Goal: Task Accomplishment & Management: Manage account settings

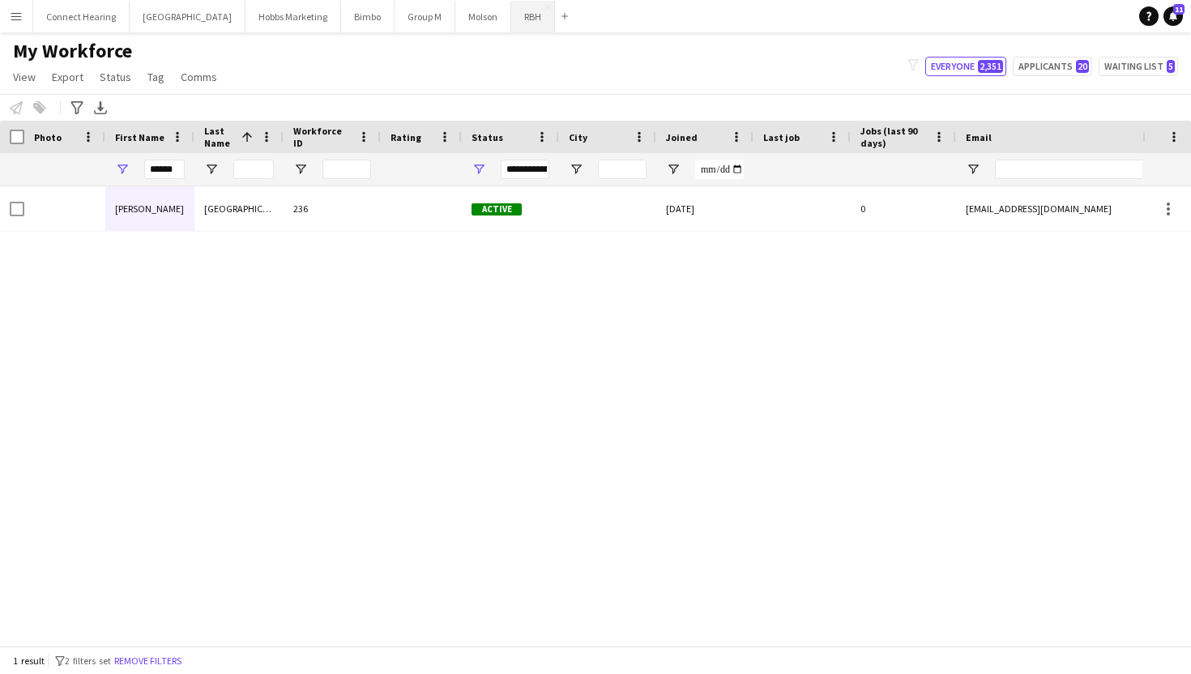
click at [511, 17] on button "RBH Close" at bounding box center [533, 17] width 44 height 32
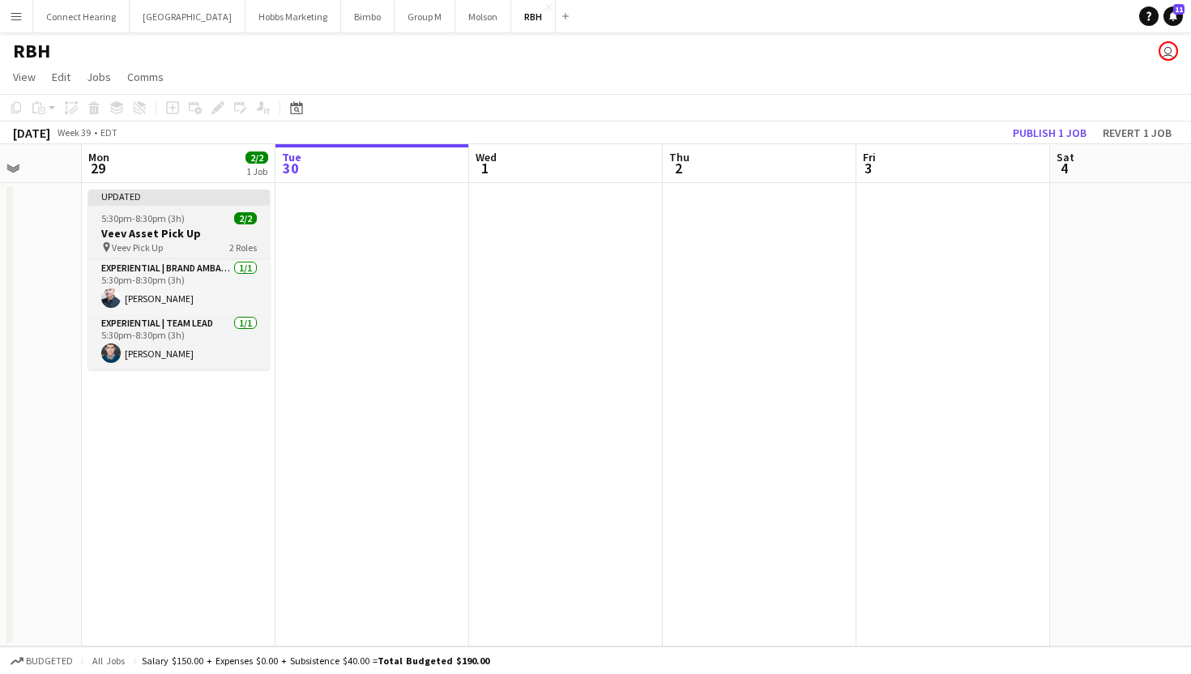
scroll to position [0, 500]
click at [205, 210] on app-job-card "Updated 5:30pm-8:30pm (3h) 2/2 Veev Asset Pick Up pin Veev Pick Up 2 Roles Expe…" at bounding box center [179, 280] width 182 height 180
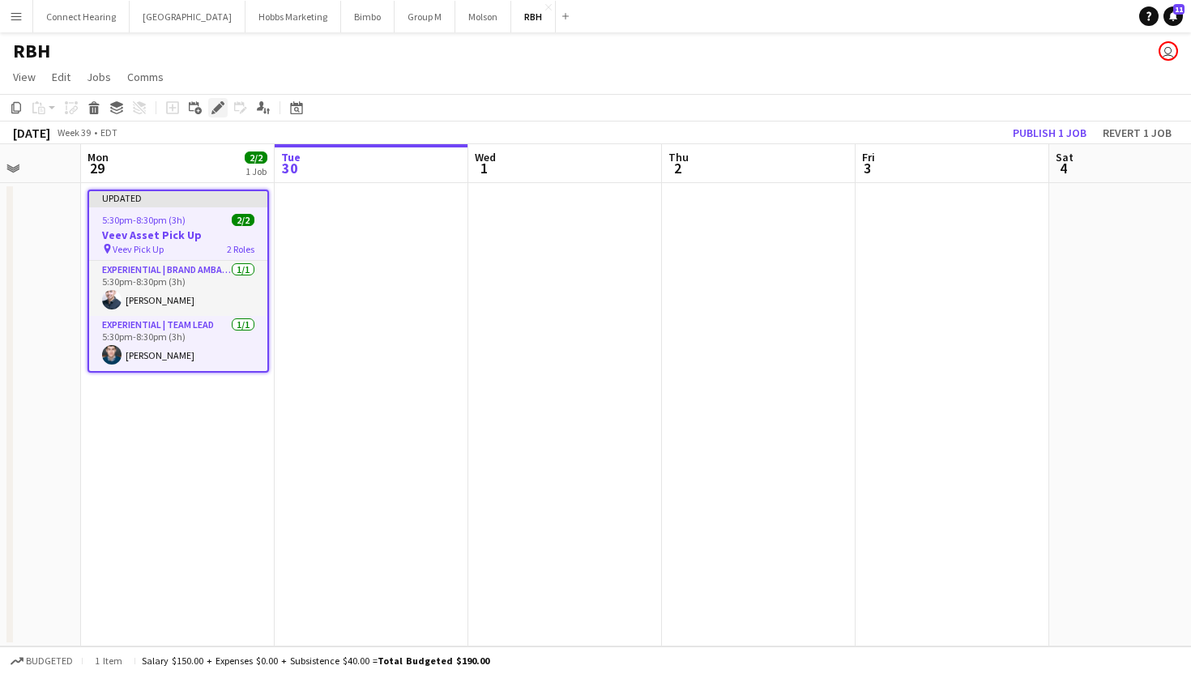
click at [214, 101] on icon "Edit" at bounding box center [218, 107] width 13 height 13
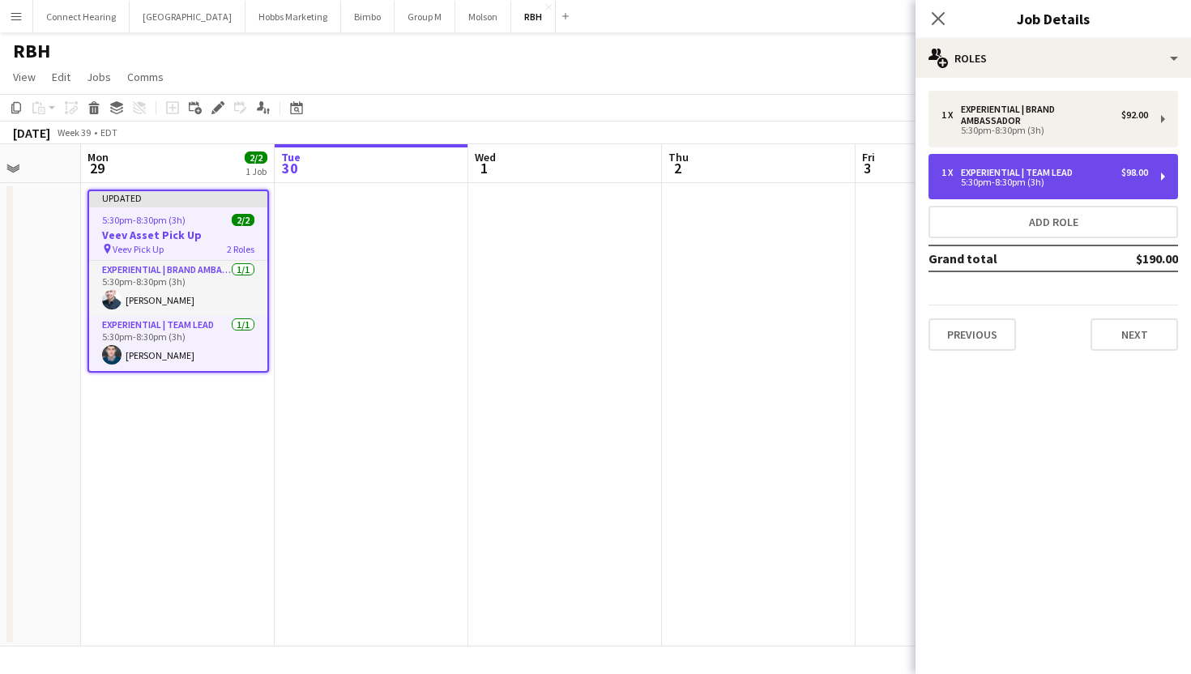
click at [1019, 173] on div "Experiential | Team Lead" at bounding box center [1020, 172] width 118 height 11
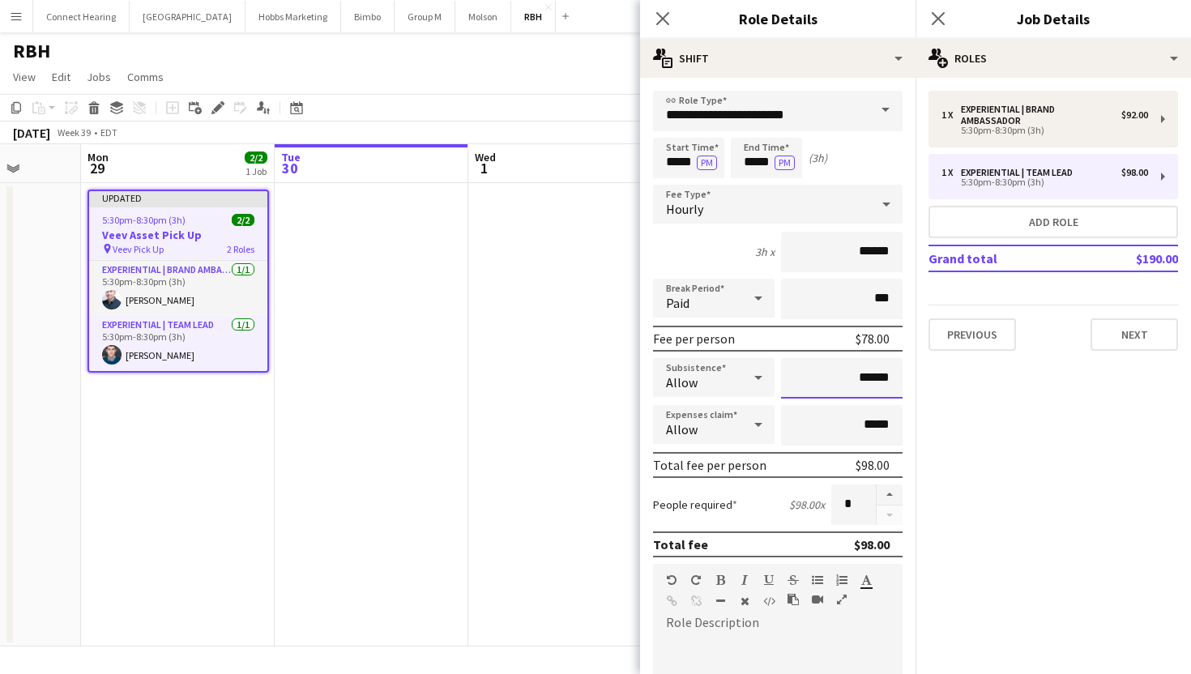
click at [874, 379] on input "******" at bounding box center [842, 378] width 122 height 41
type input "**"
type input "****"
click at [982, 480] on mat-expansion-panel "pencil3 General details 1 x Experiential | Brand Ambassador $92.00 5:30pm-8:30p…" at bounding box center [1054, 376] width 276 height 597
click at [754, 164] on input "*****" at bounding box center [766, 158] width 71 height 41
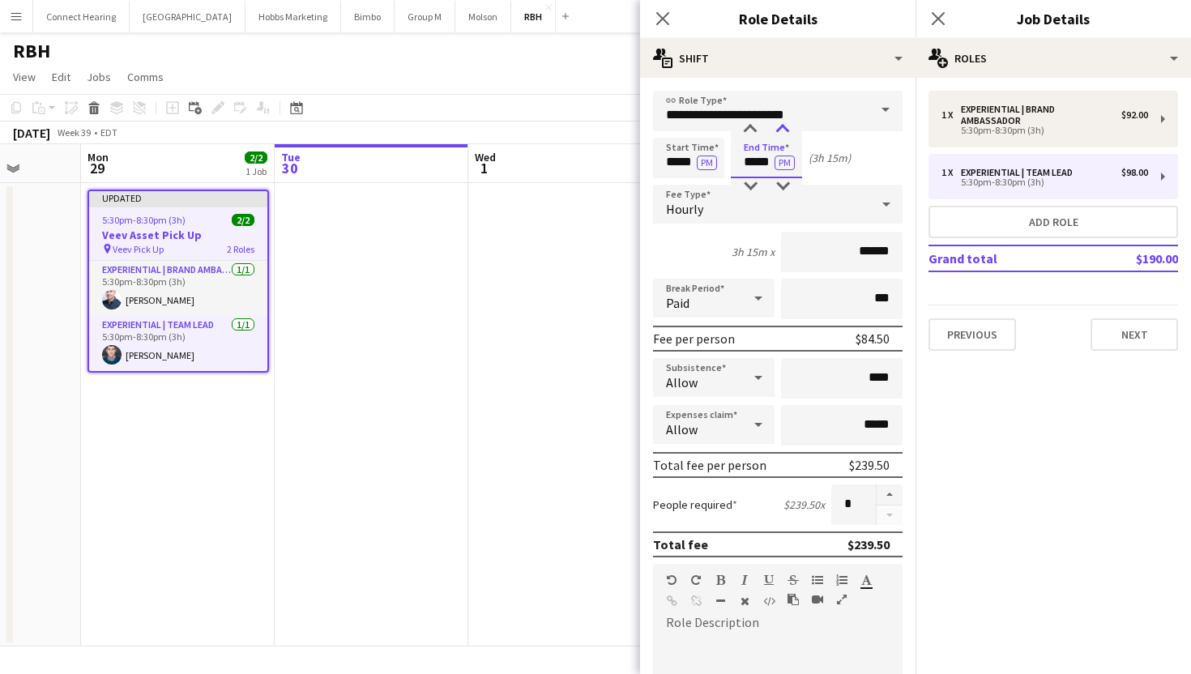
click at [780, 133] on div at bounding box center [783, 130] width 32 height 16
click at [789, 130] on div at bounding box center [783, 130] width 32 height 16
click at [741, 123] on div at bounding box center [750, 130] width 32 height 16
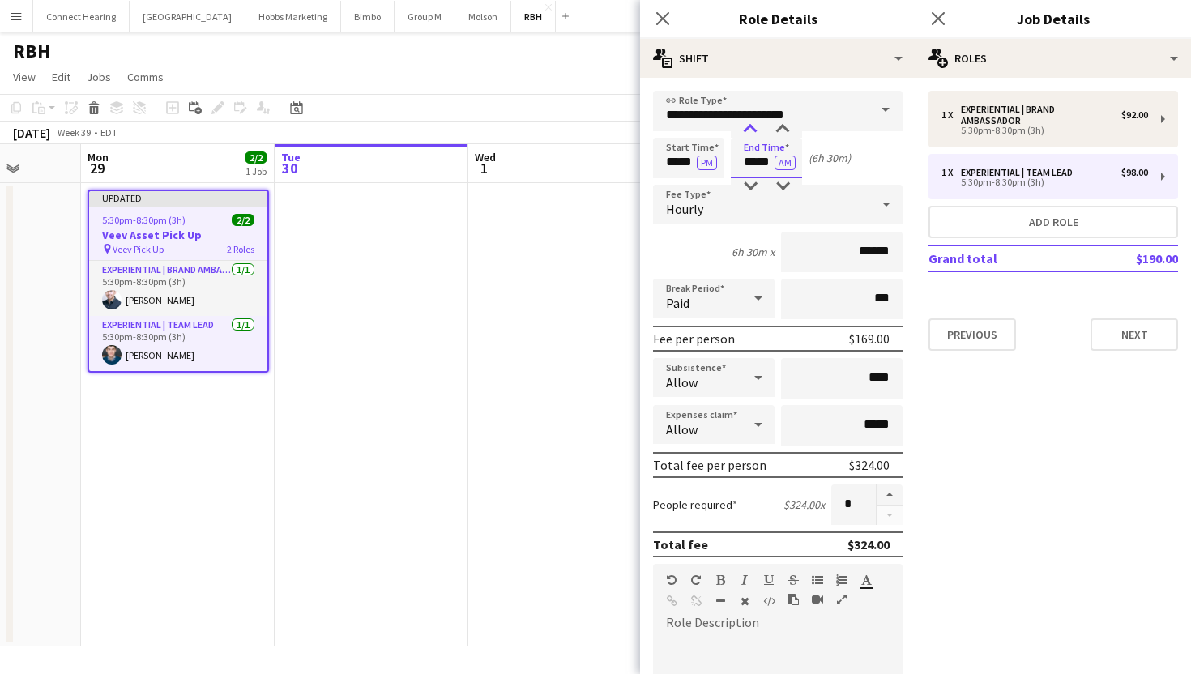
click at [741, 123] on div at bounding box center [750, 130] width 32 height 16
type input "*****"
click at [741, 123] on div at bounding box center [750, 130] width 32 height 16
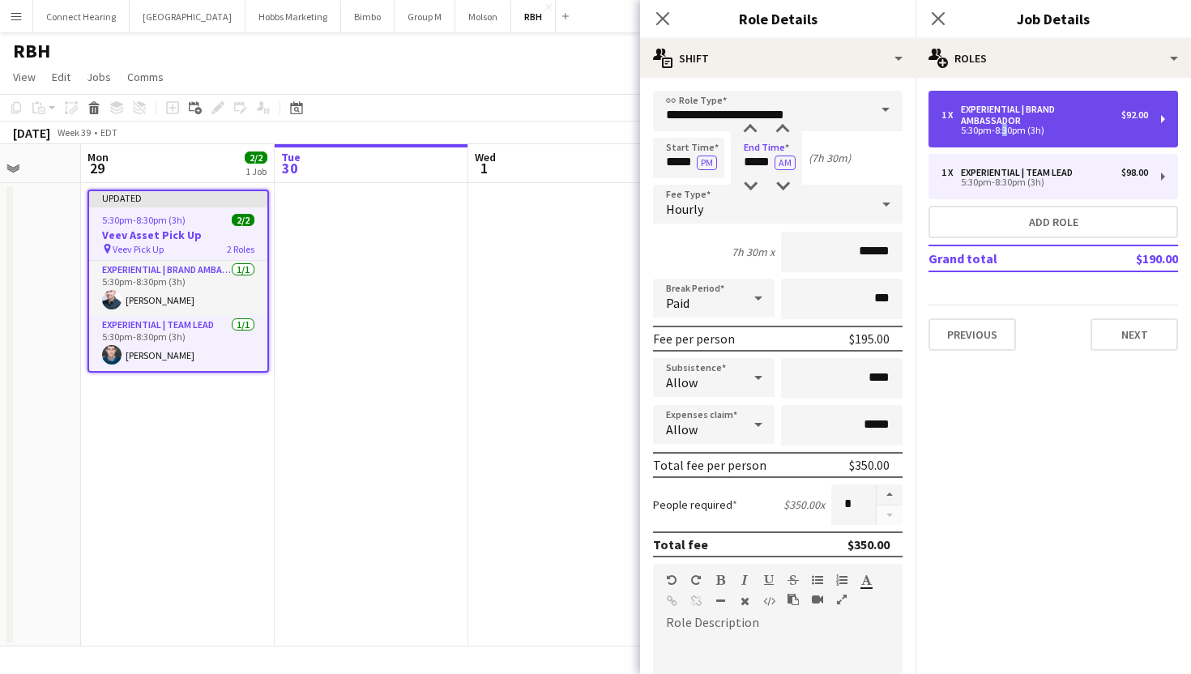
click at [1000, 131] on div "5:30pm-8:30pm (3h)" at bounding box center [1045, 130] width 207 height 8
type input "**********"
type input "*****"
type input "******"
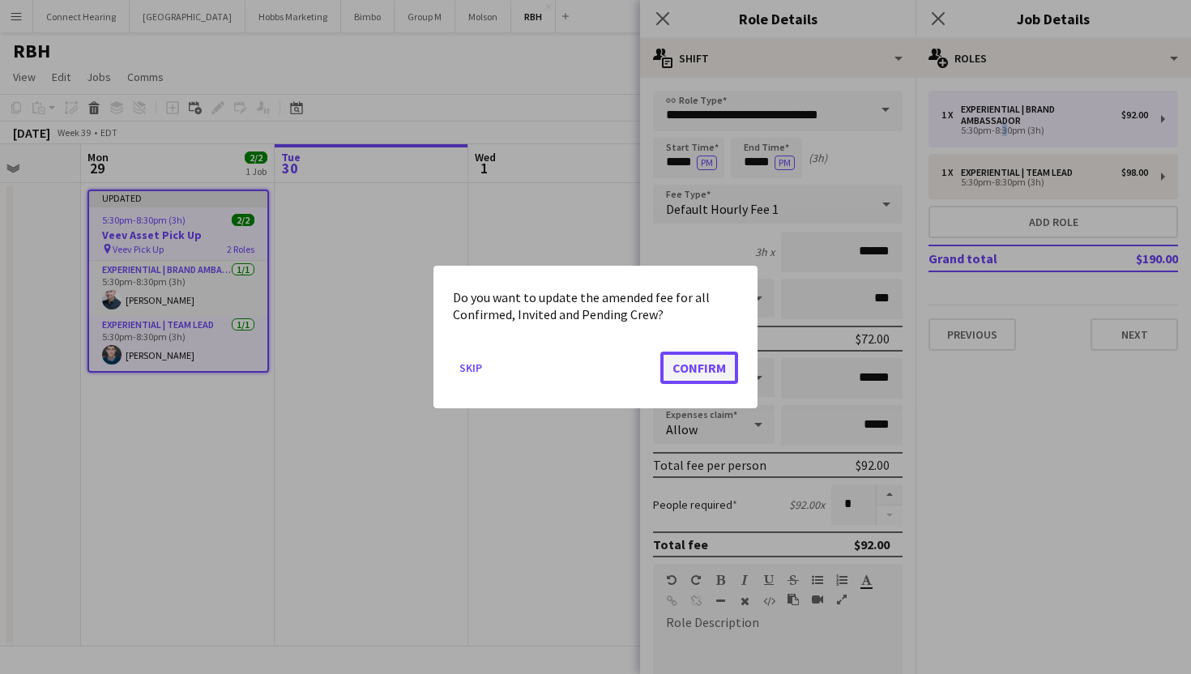
click at [697, 366] on button "Confirm" at bounding box center [700, 368] width 78 height 32
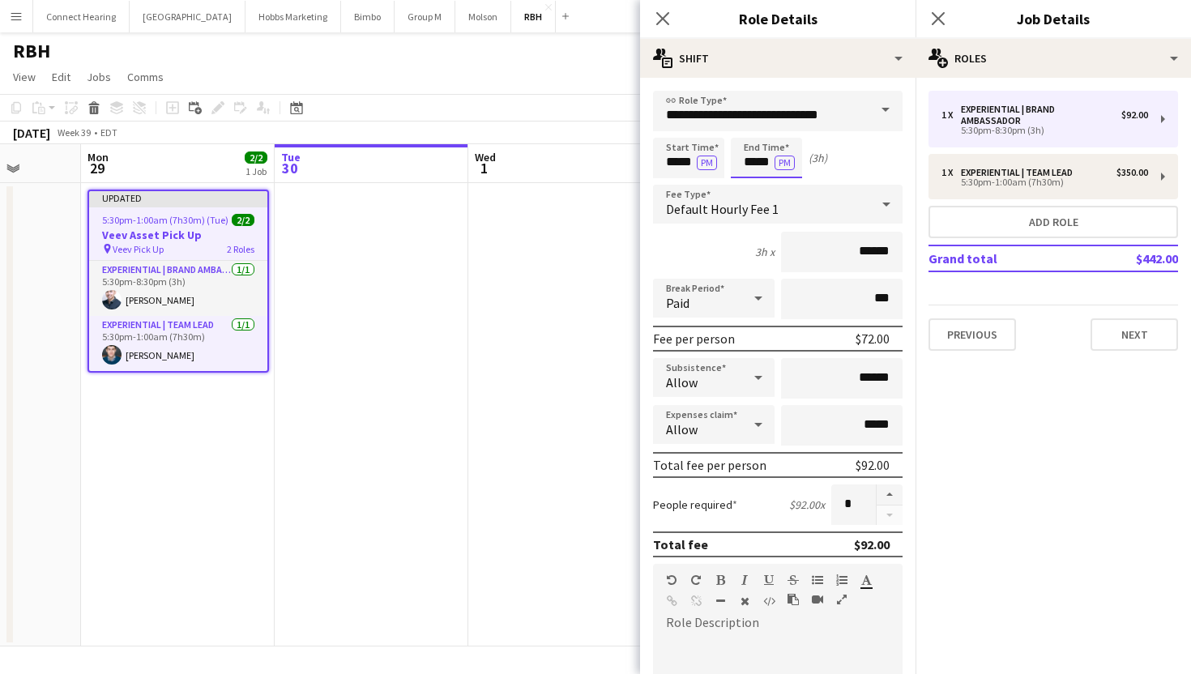
click at [752, 152] on input "*****" at bounding box center [766, 158] width 71 height 41
click at [750, 128] on div at bounding box center [750, 130] width 32 height 16
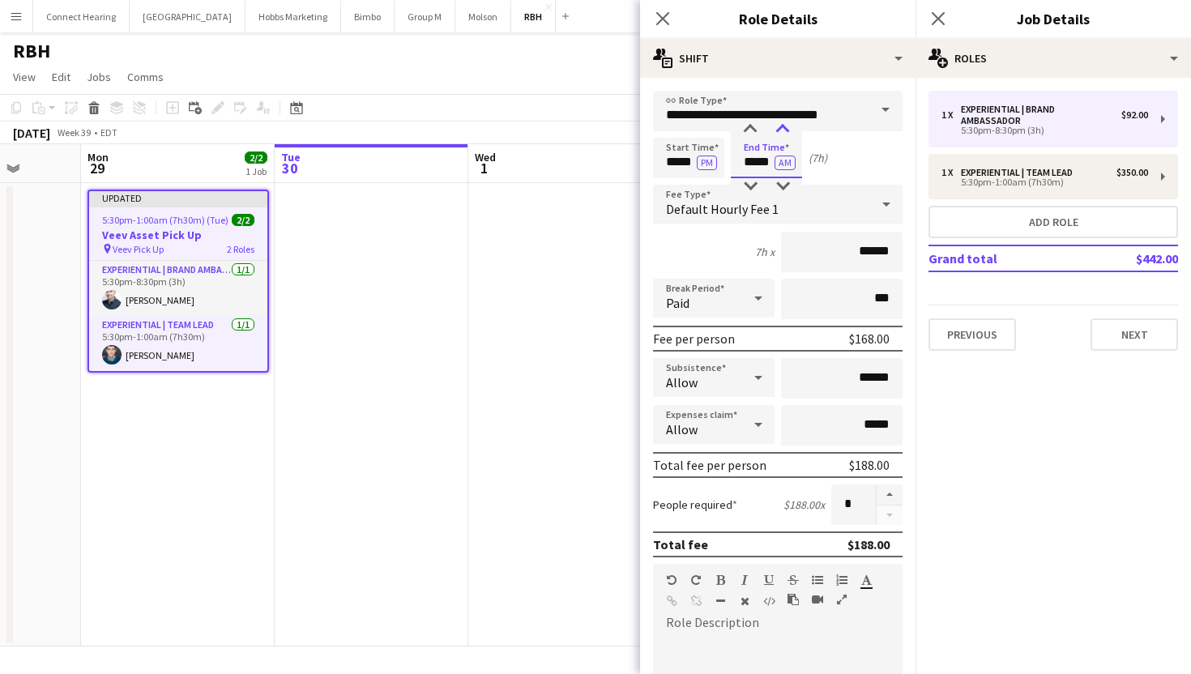
click at [777, 128] on div at bounding box center [783, 130] width 32 height 16
type input "*****"
click at [746, 125] on div at bounding box center [750, 130] width 32 height 16
click at [1123, 328] on button "Next" at bounding box center [1135, 335] width 88 height 32
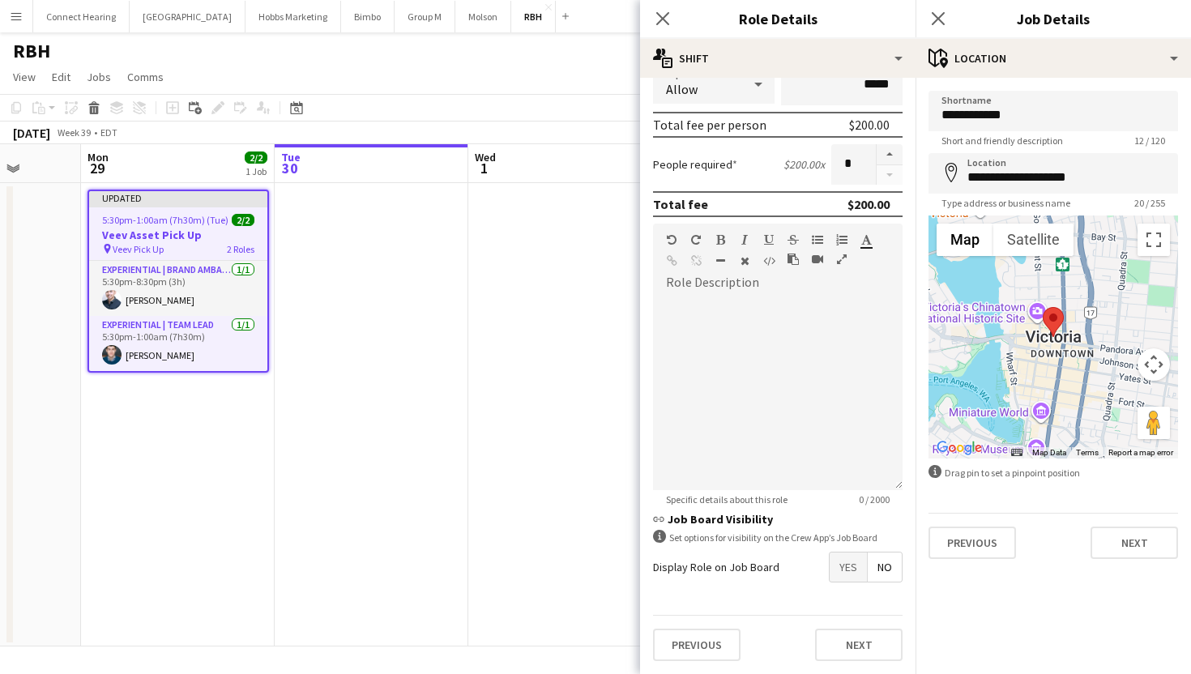
scroll to position [337, 0]
click at [857, 658] on button "Next" at bounding box center [859, 648] width 88 height 32
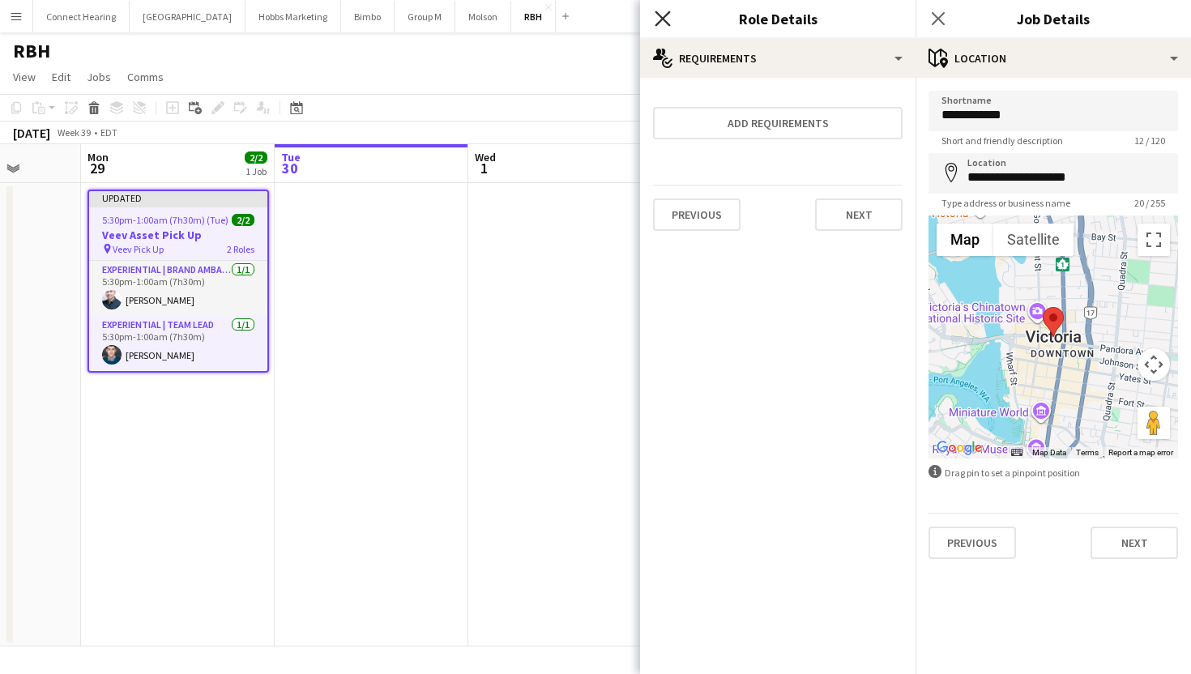
click at [660, 15] on icon at bounding box center [662, 18] width 15 height 15
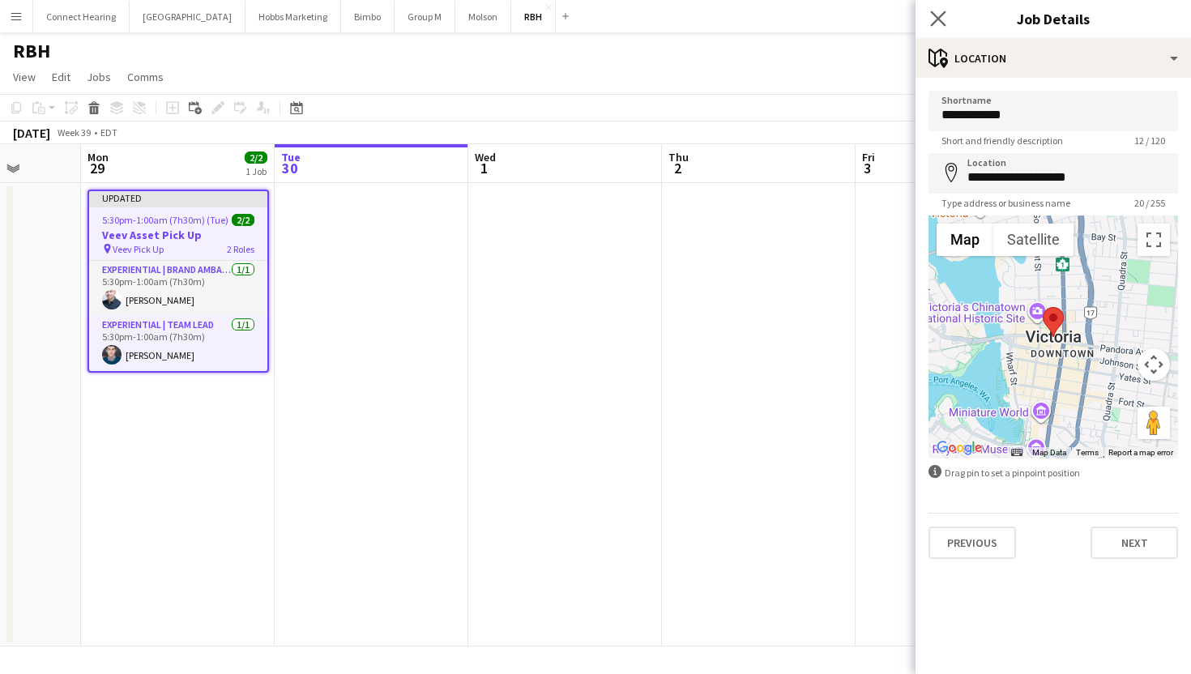
click at [930, 12] on app-icon "Close pop-in" at bounding box center [939, 19] width 24 height 24
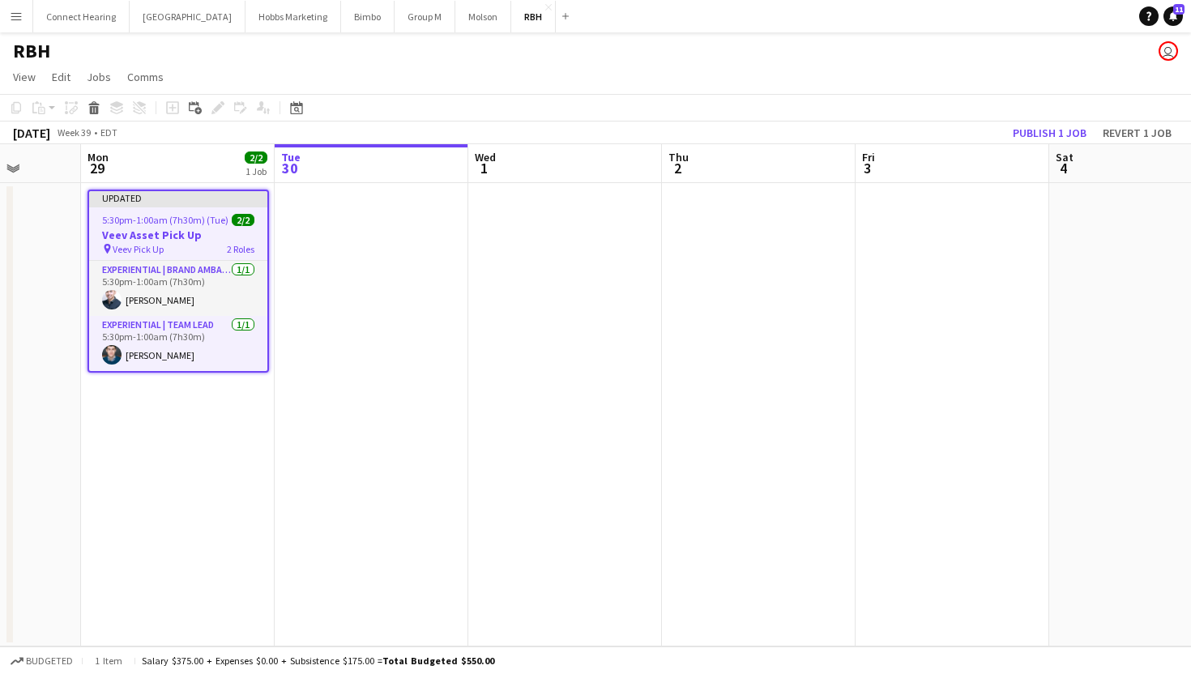
click at [596, 346] on app-date-cell at bounding box center [565, 415] width 194 height 464
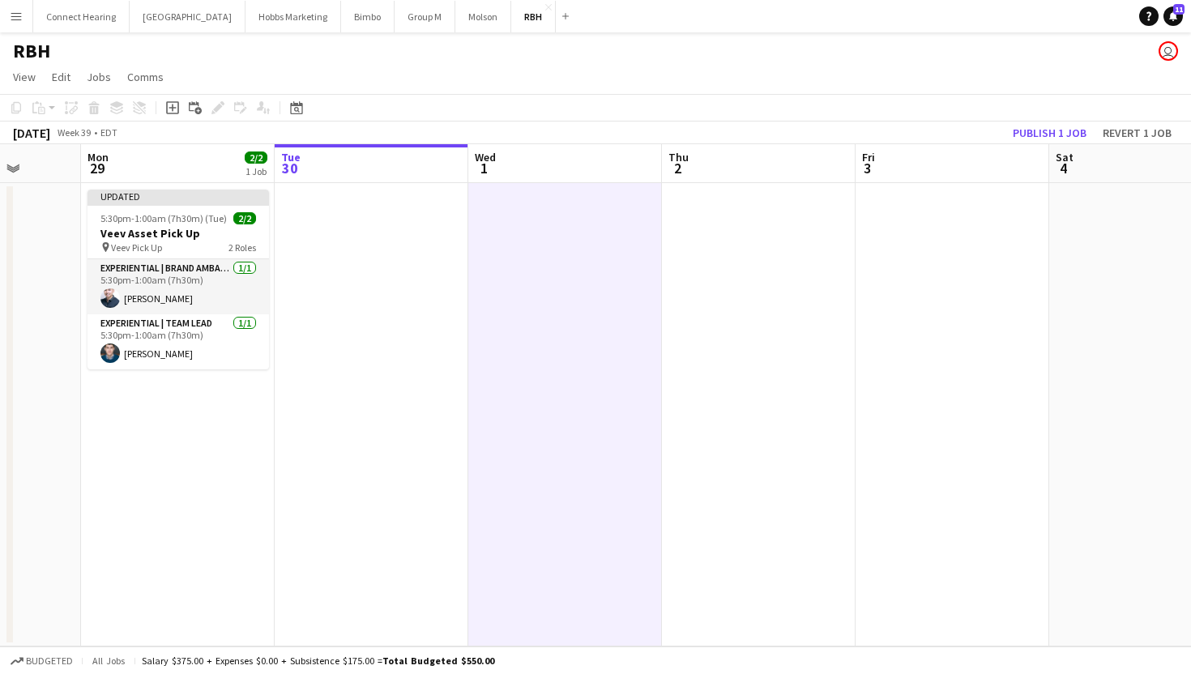
click at [20, 23] on button "Menu" at bounding box center [16, 16] width 32 height 32
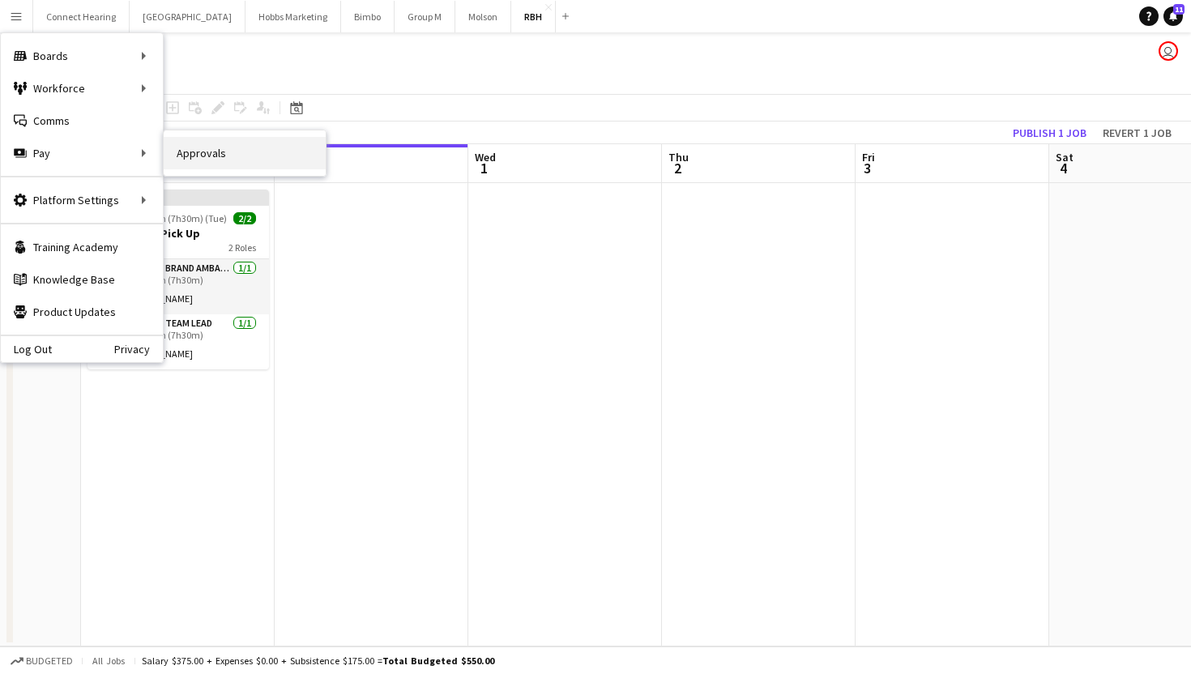
click at [193, 158] on link "Approvals" at bounding box center [245, 153] width 162 height 32
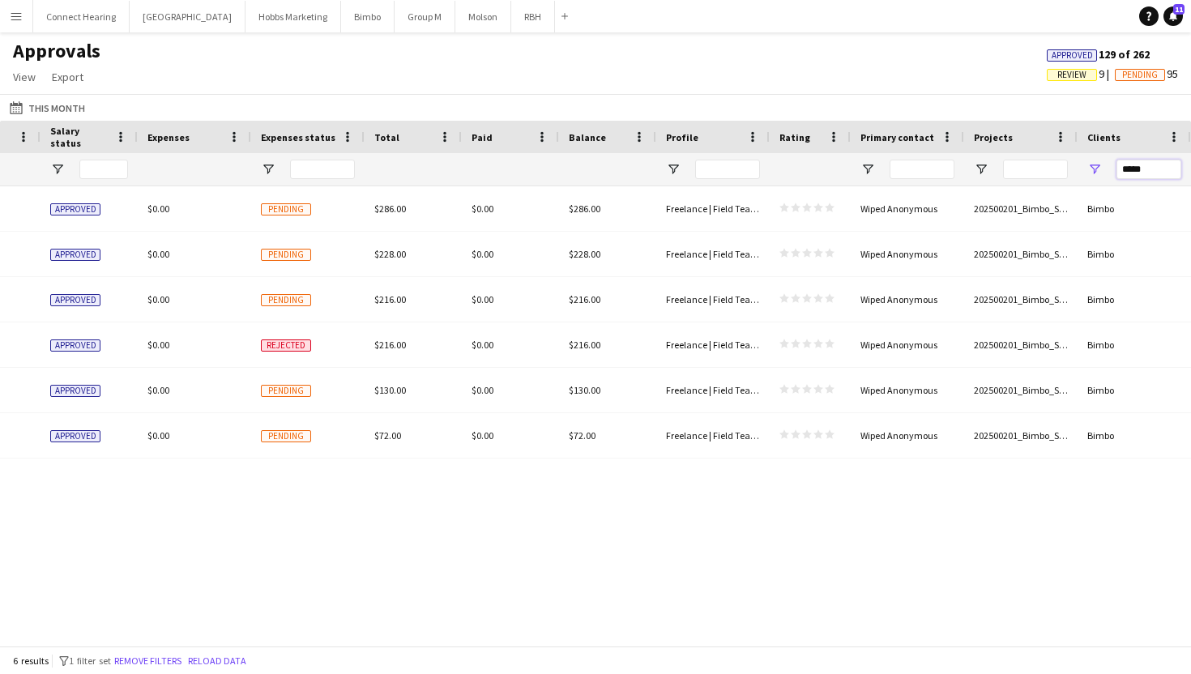
click at [1151, 163] on input "*****" at bounding box center [1149, 169] width 65 height 19
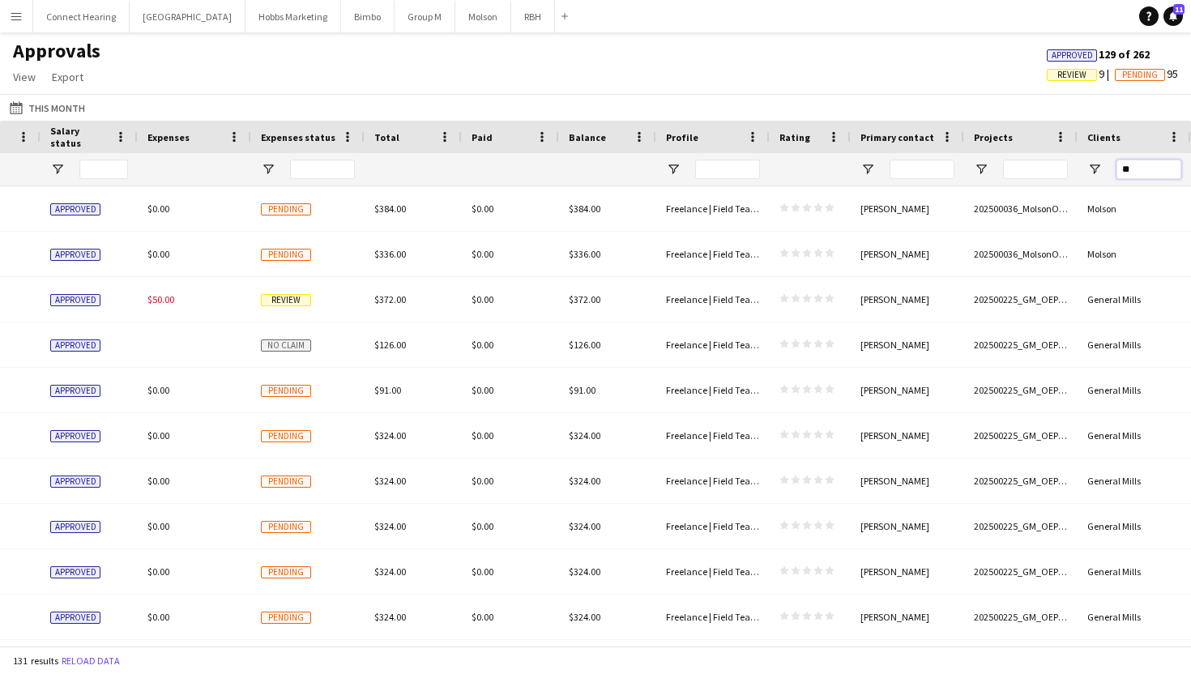
type input "***"
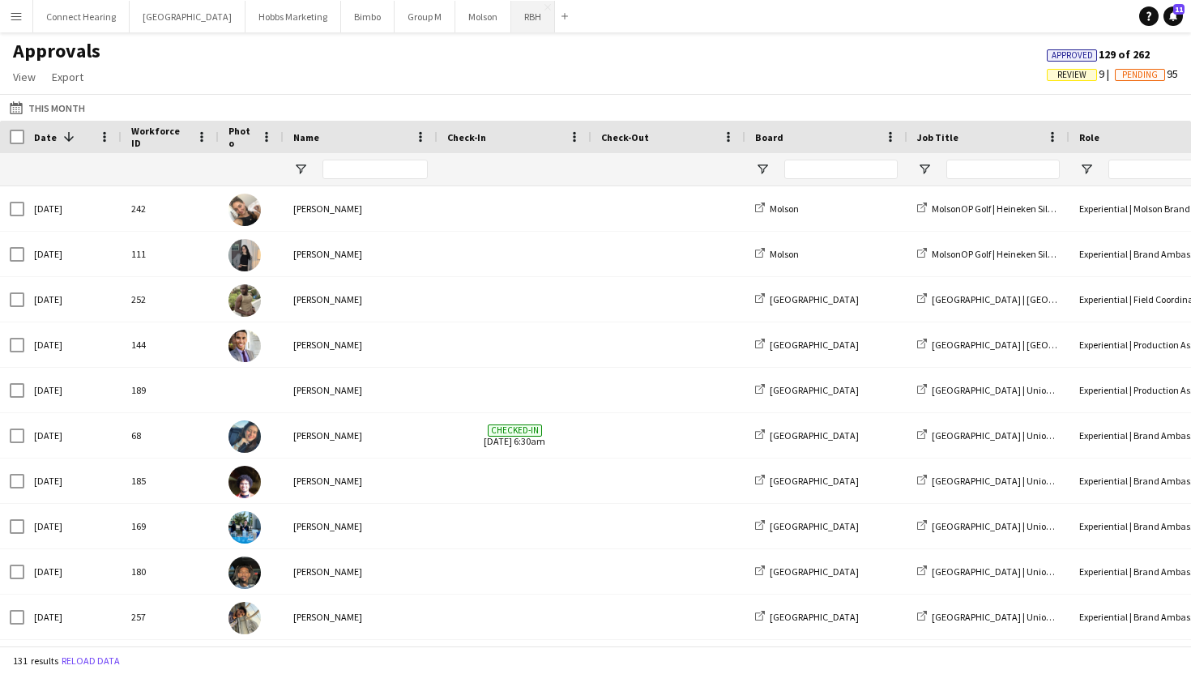
click at [511, 13] on button "RBH Close" at bounding box center [533, 17] width 44 height 32
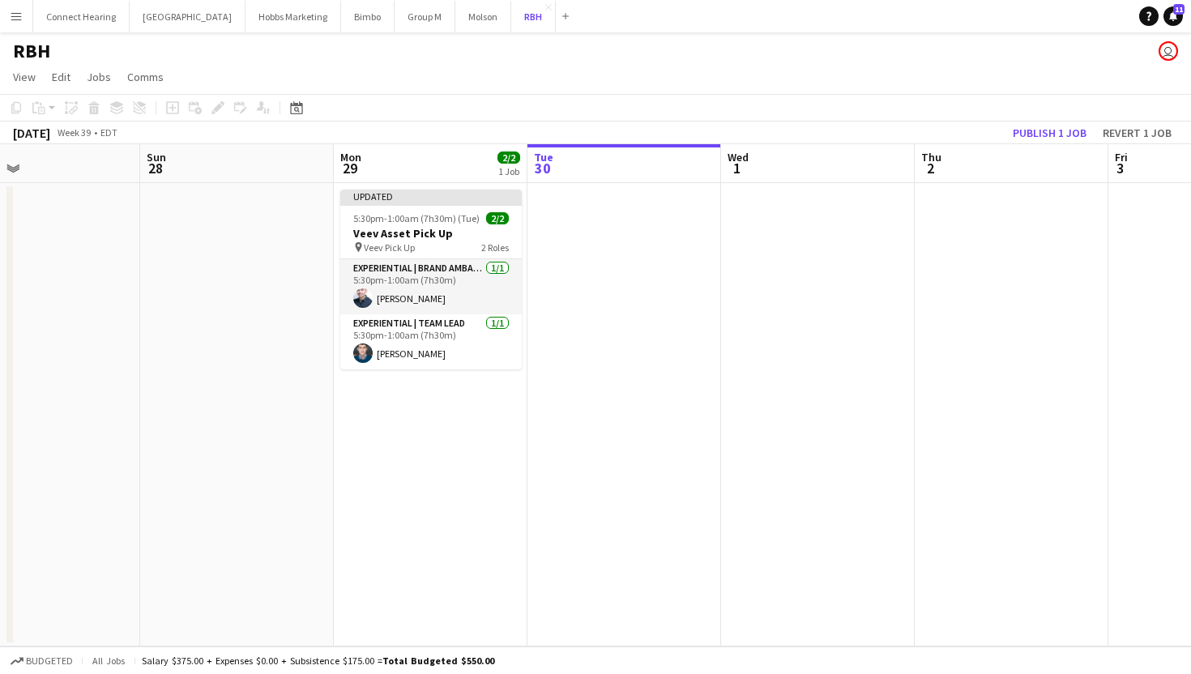
scroll to position [0, 427]
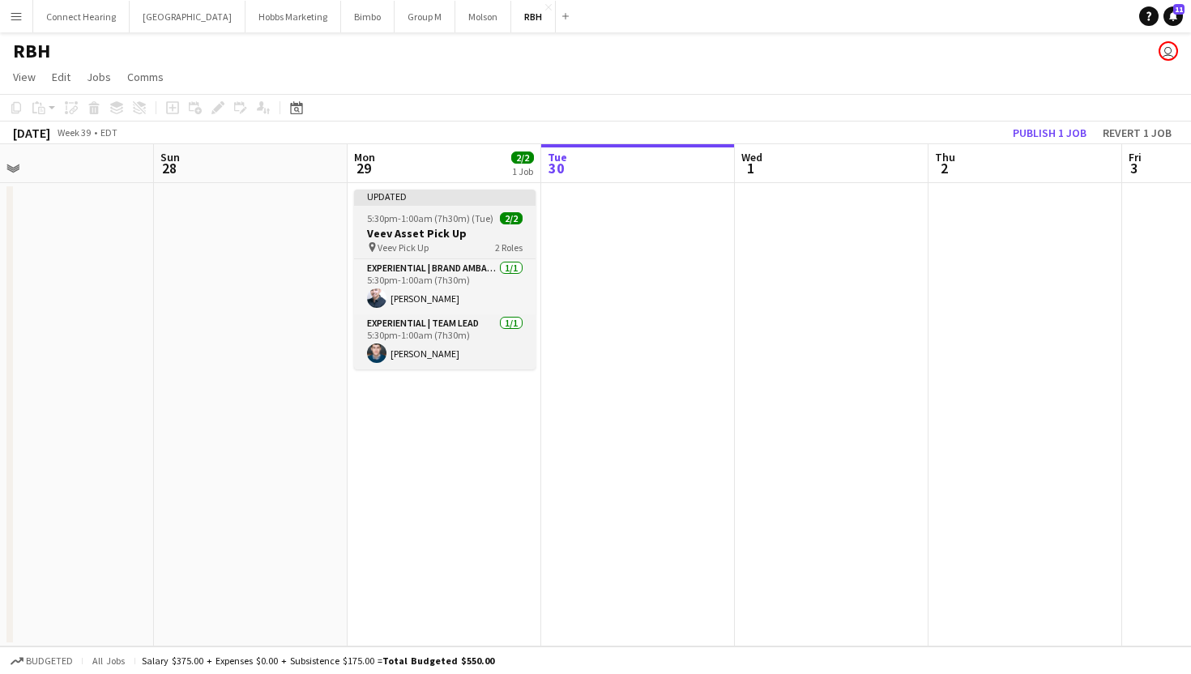
click at [442, 199] on div "Updated" at bounding box center [445, 196] width 182 height 13
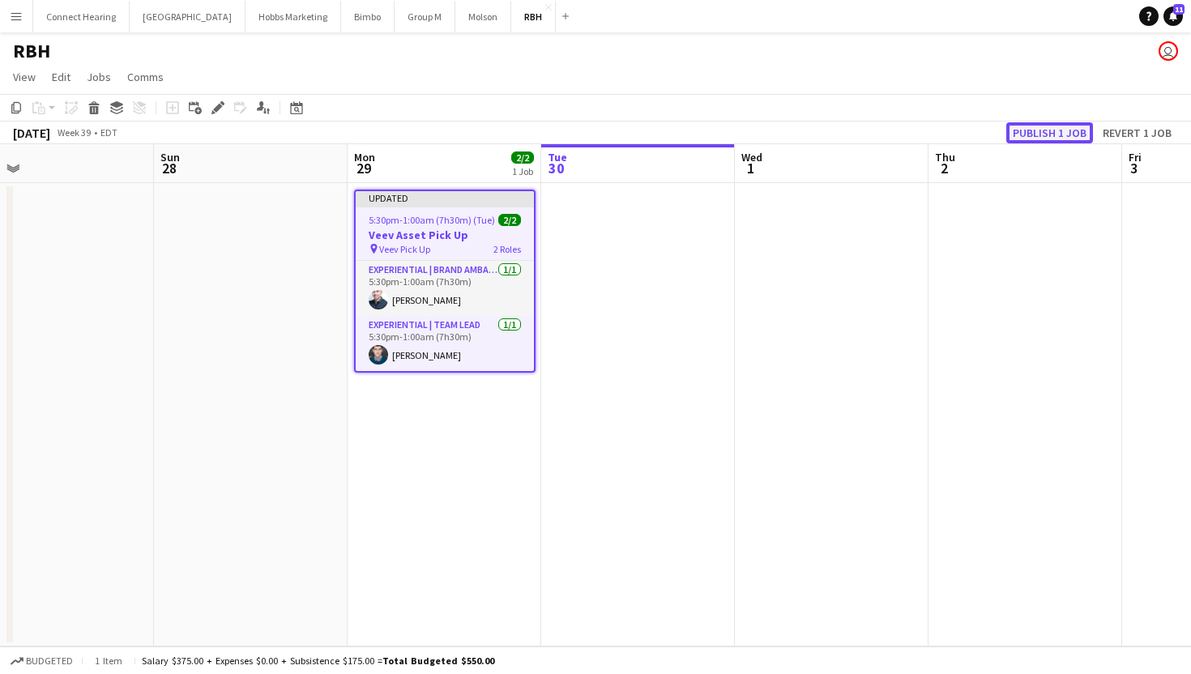
click at [1067, 135] on button "Publish 1 job" at bounding box center [1050, 132] width 87 height 21
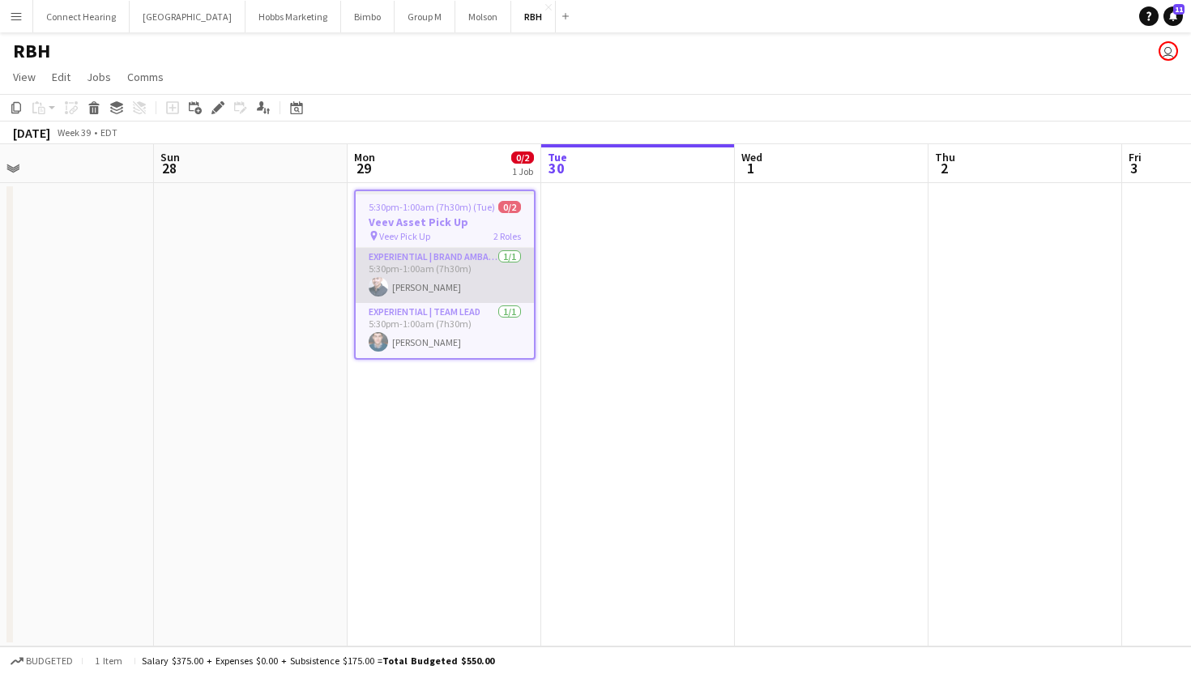
click at [502, 250] on app-card-role "Experiential | Brand Ambassador 1/1 5:30pm-1:00am (7h30m) Raphael Barrientos" at bounding box center [445, 275] width 178 height 55
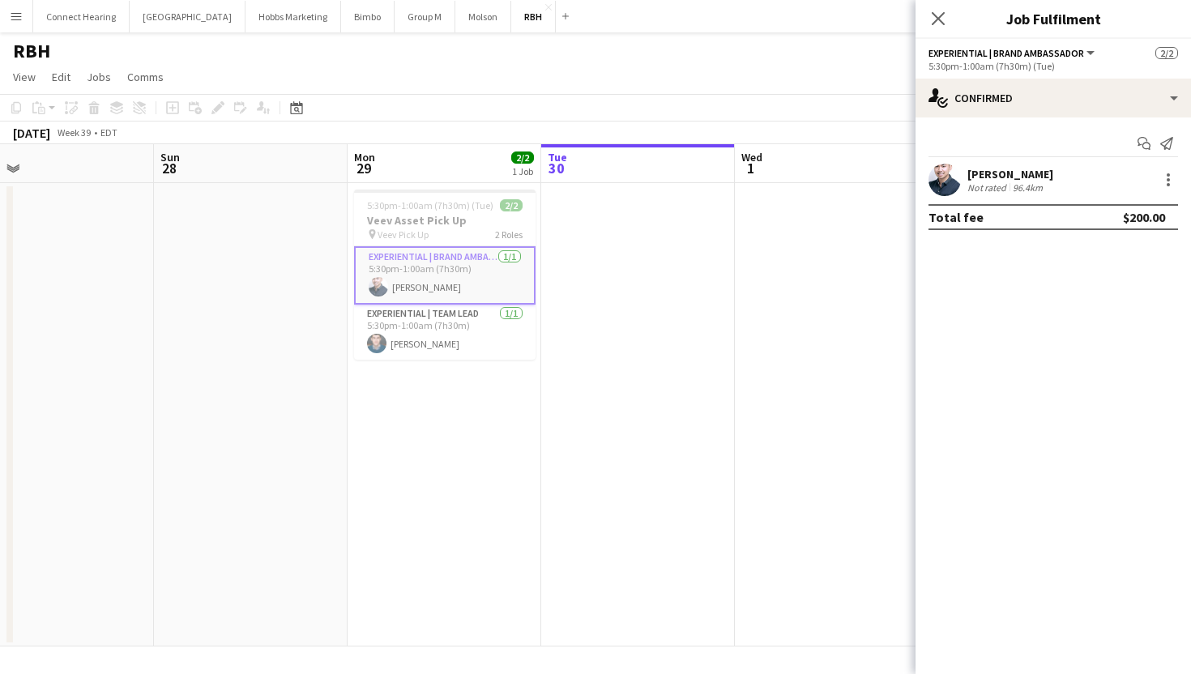
scroll to position [0, 425]
click at [635, 230] on app-date-cell at bounding box center [640, 415] width 194 height 464
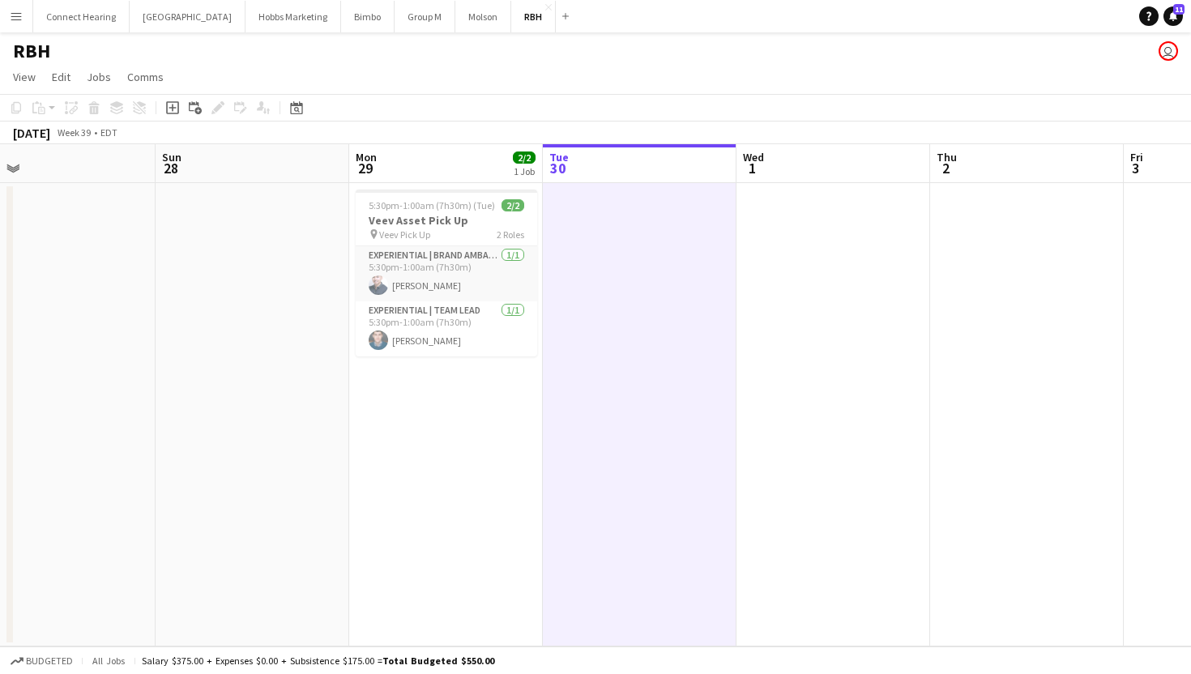
click at [12, 26] on button "Menu" at bounding box center [16, 16] width 32 height 32
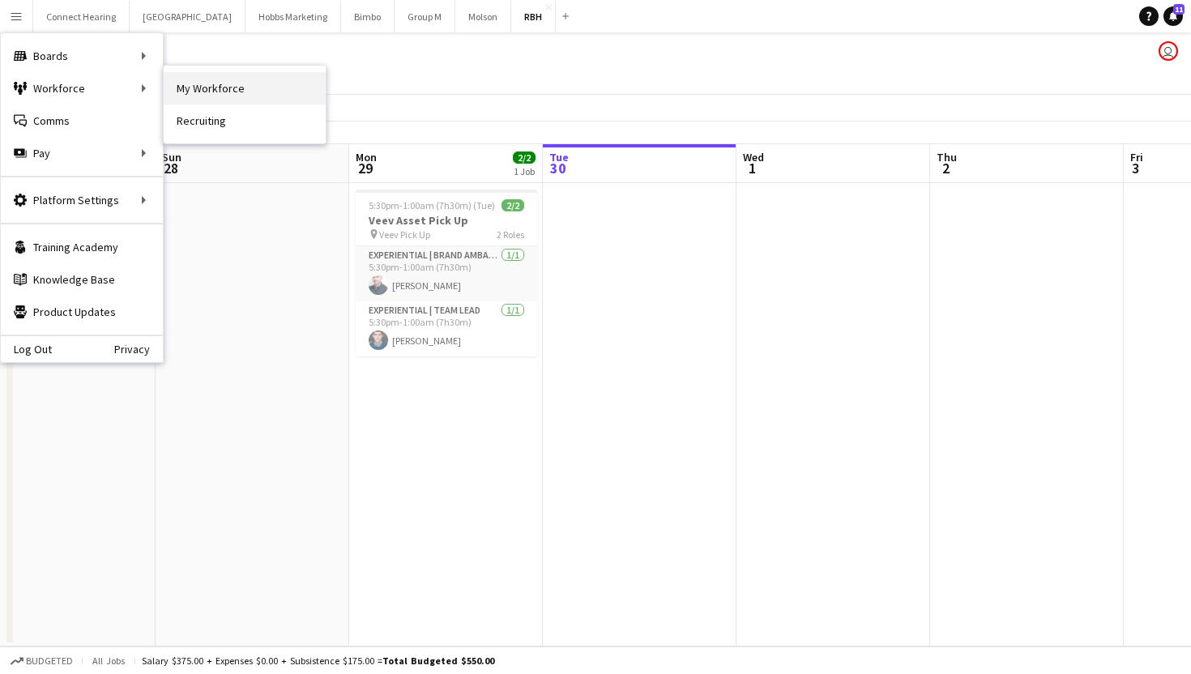
click at [200, 89] on link "My Workforce" at bounding box center [245, 88] width 162 height 32
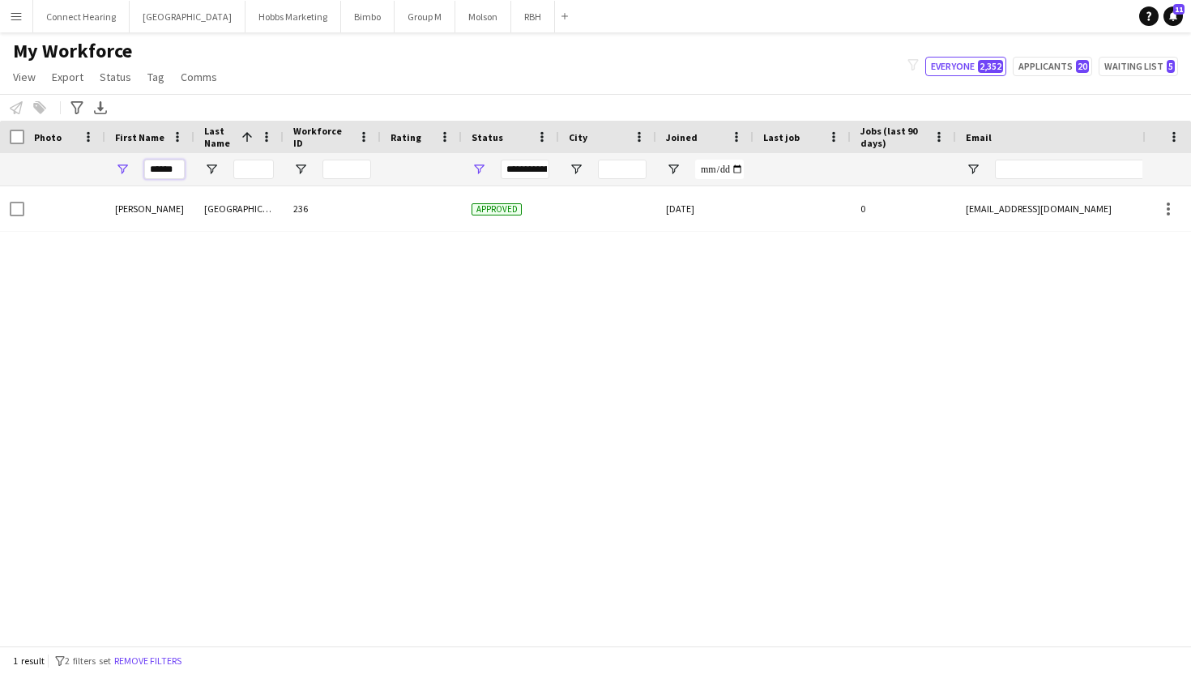
click at [176, 167] on input "******" at bounding box center [164, 169] width 41 height 19
type input "*"
type input "***"
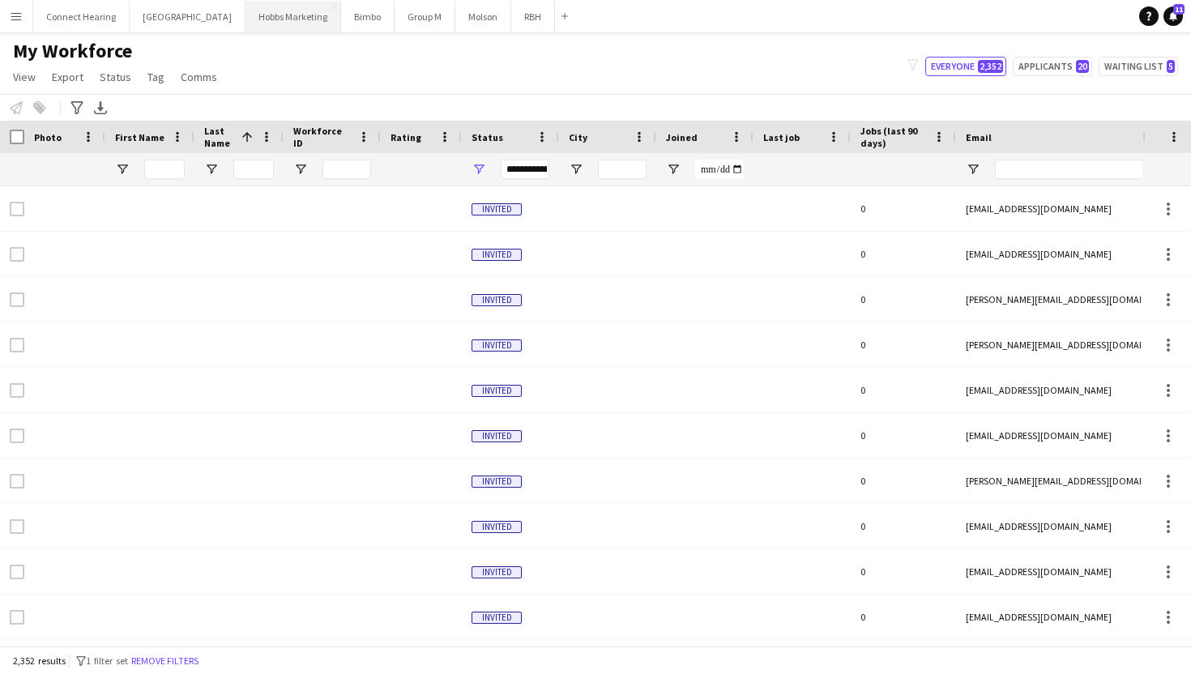
click at [275, 21] on button "Hobbs Marketing Close" at bounding box center [294, 17] width 96 height 32
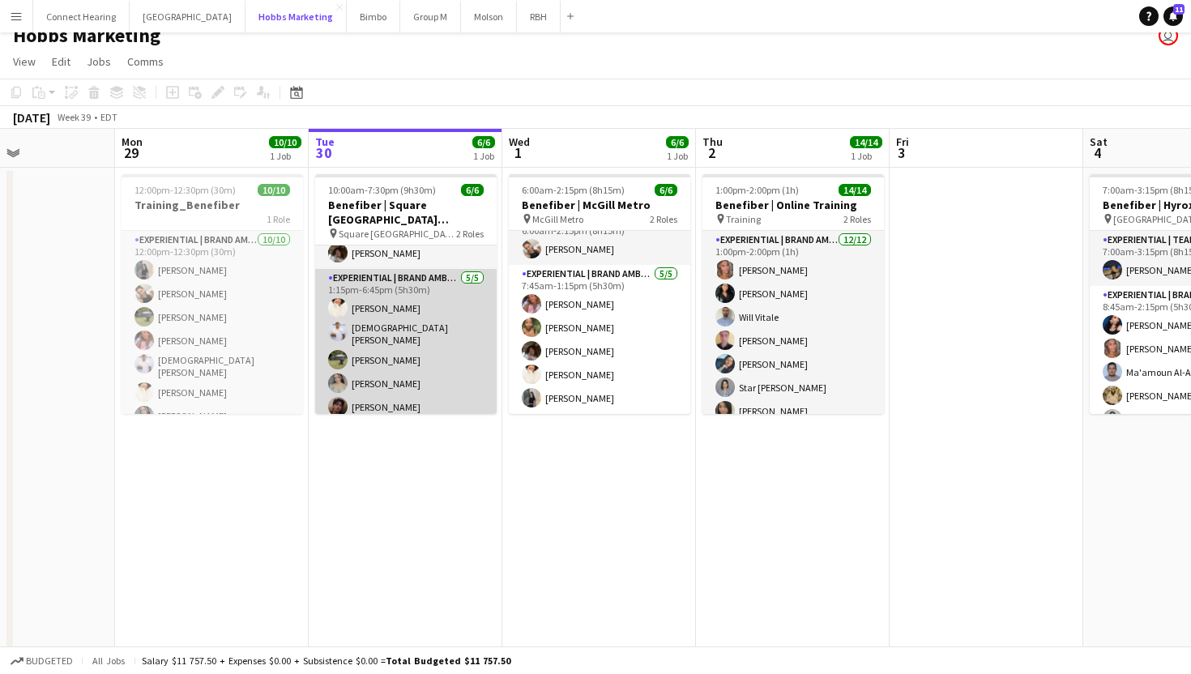
scroll to position [36, 0]
click at [383, 348] on app-card-role "Experiential | Brand Ambassador 5/5 1:15pm-6:45pm (5h30m) Chiara Guimond christ…" at bounding box center [406, 342] width 182 height 154
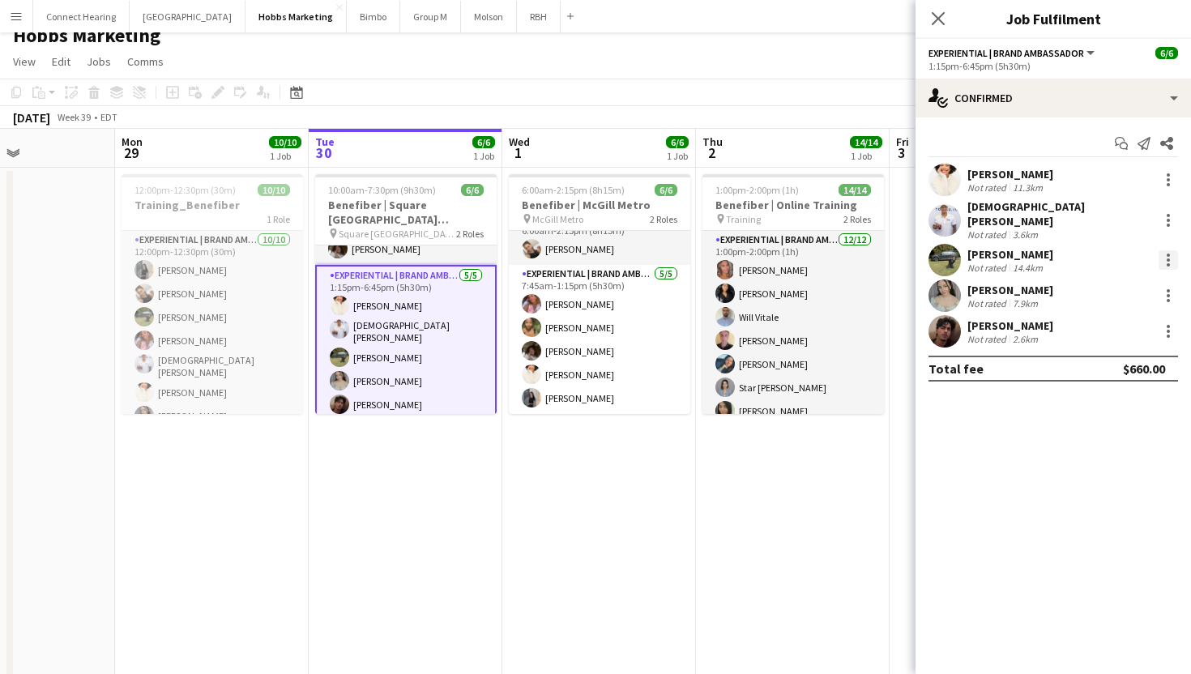
click at [1163, 251] on div at bounding box center [1168, 259] width 19 height 19
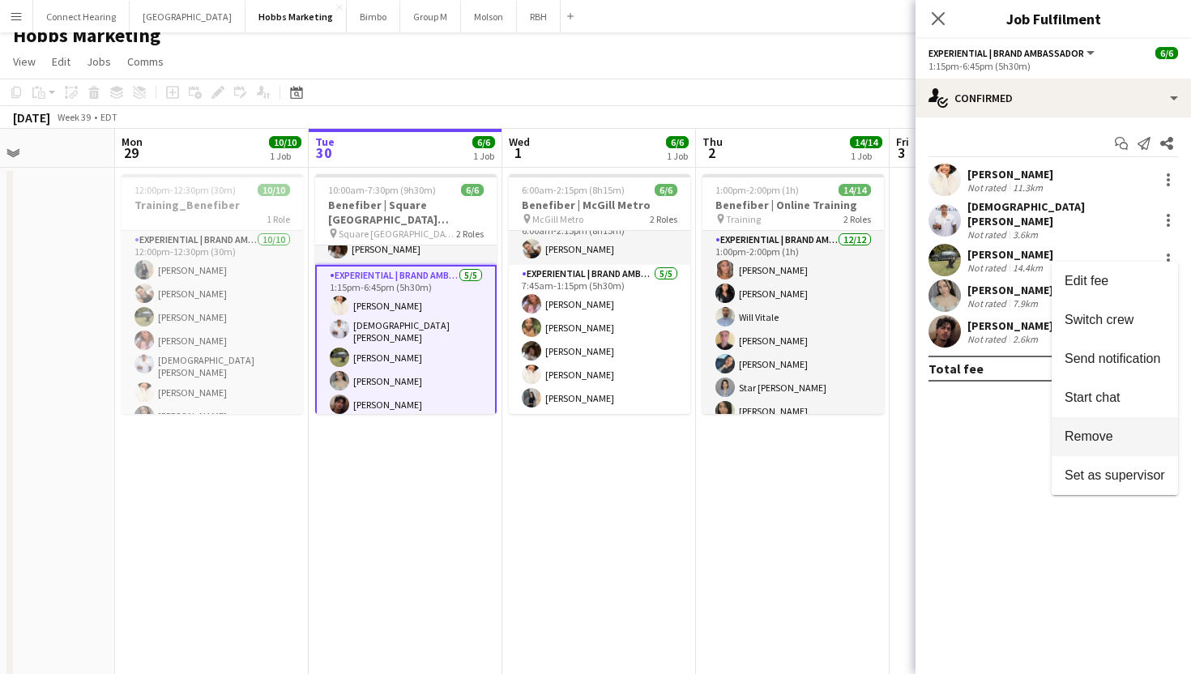
click at [1103, 436] on span "Remove" at bounding box center [1089, 437] width 49 height 14
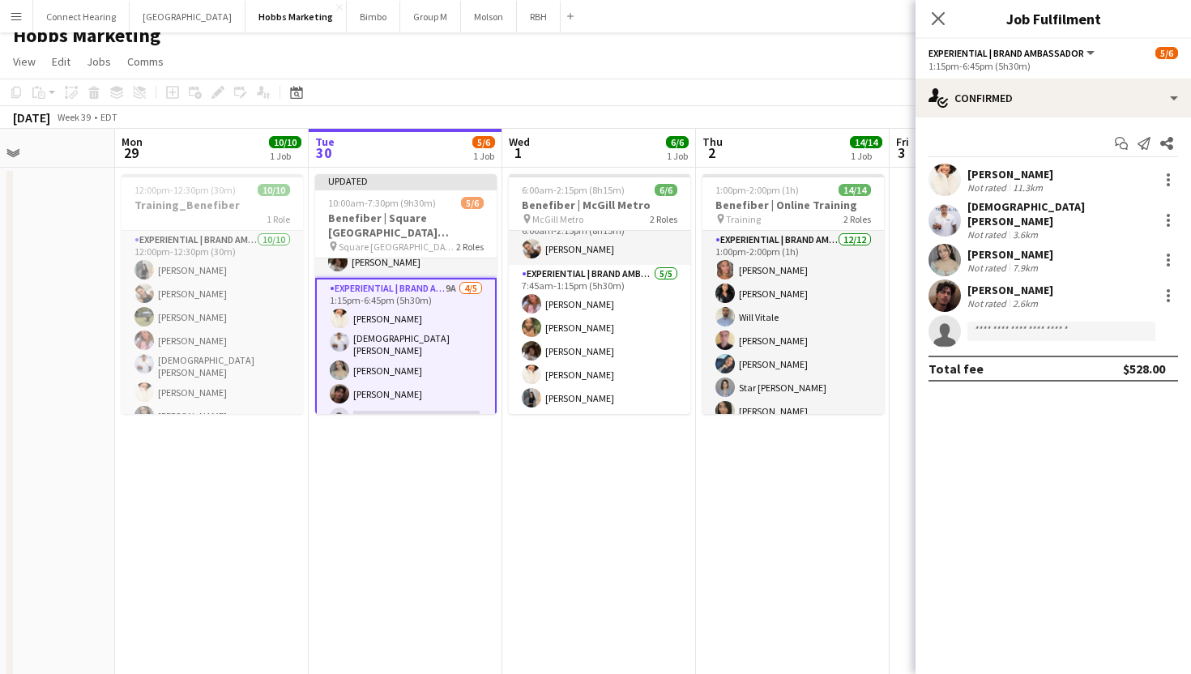
click at [1018, 412] on mat-expansion-panel "check Confirmed Start chat Send notification Share Chiara Guimond Not rated 11.…" at bounding box center [1054, 396] width 276 height 557
click at [938, 15] on icon "Close pop-in" at bounding box center [937, 18] width 15 height 15
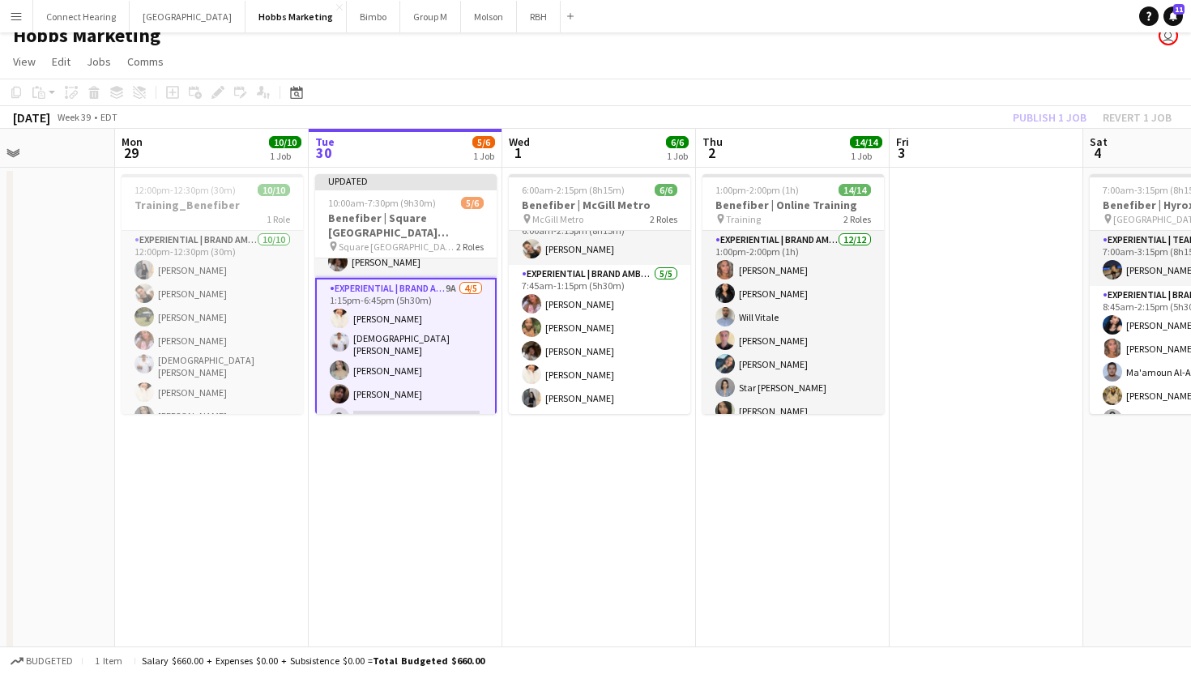
scroll to position [0, 465]
click at [436, 292] on app-card-role "Experiential | Brand Ambassador 9A 4/5 1:15pm-6:45pm (5h30m) Chiara Guimond chr…" at bounding box center [407, 356] width 182 height 157
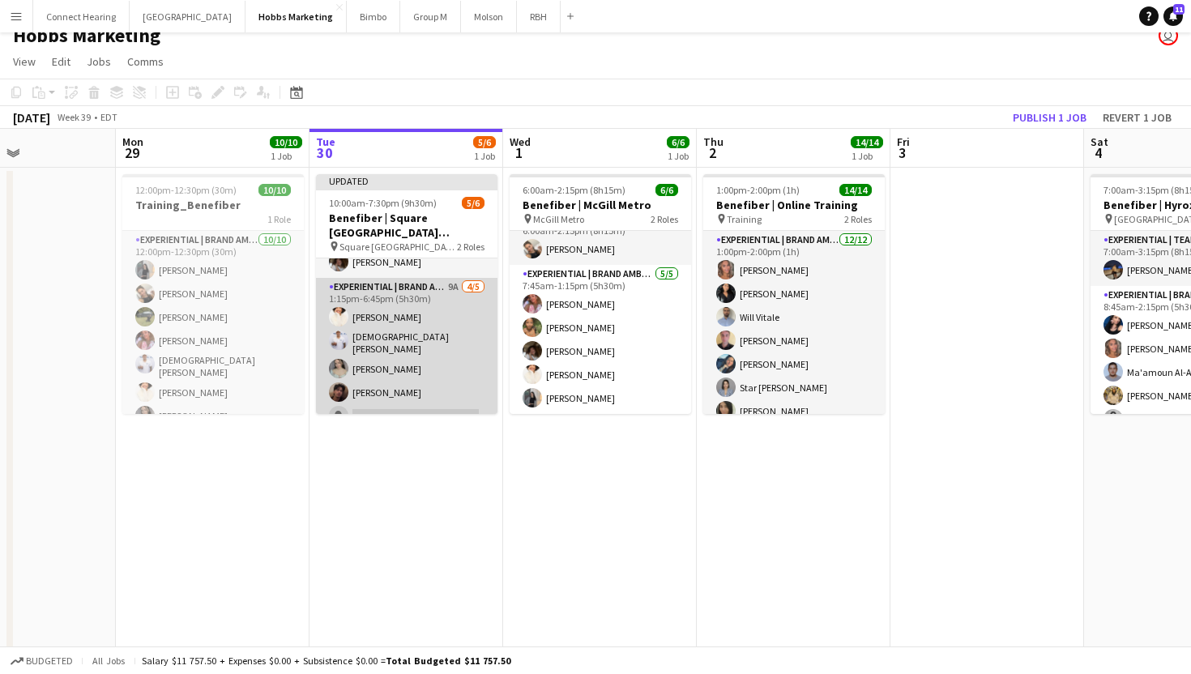
click at [436, 292] on app-card-role "Experiential | Brand Ambassador 9A 4/5 1:15pm-6:45pm (5h30m) Chiara Guimond chr…" at bounding box center [407, 355] width 182 height 154
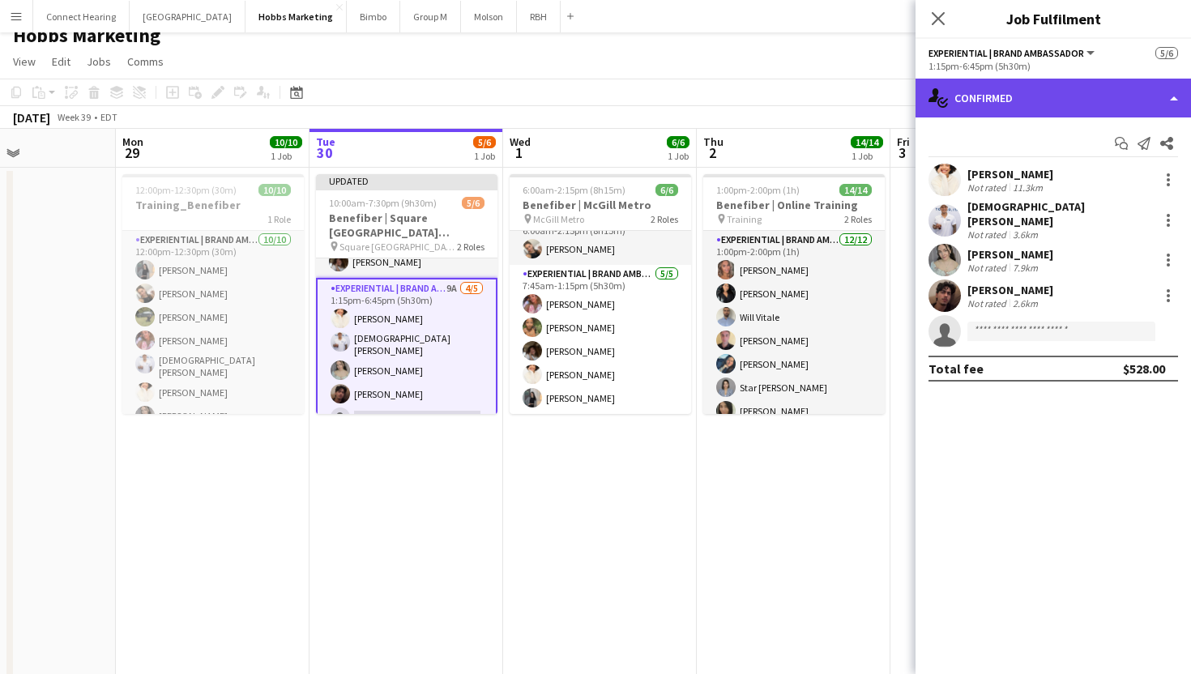
click at [1071, 108] on div "single-neutral-actions-check-2 Confirmed" at bounding box center [1054, 98] width 276 height 39
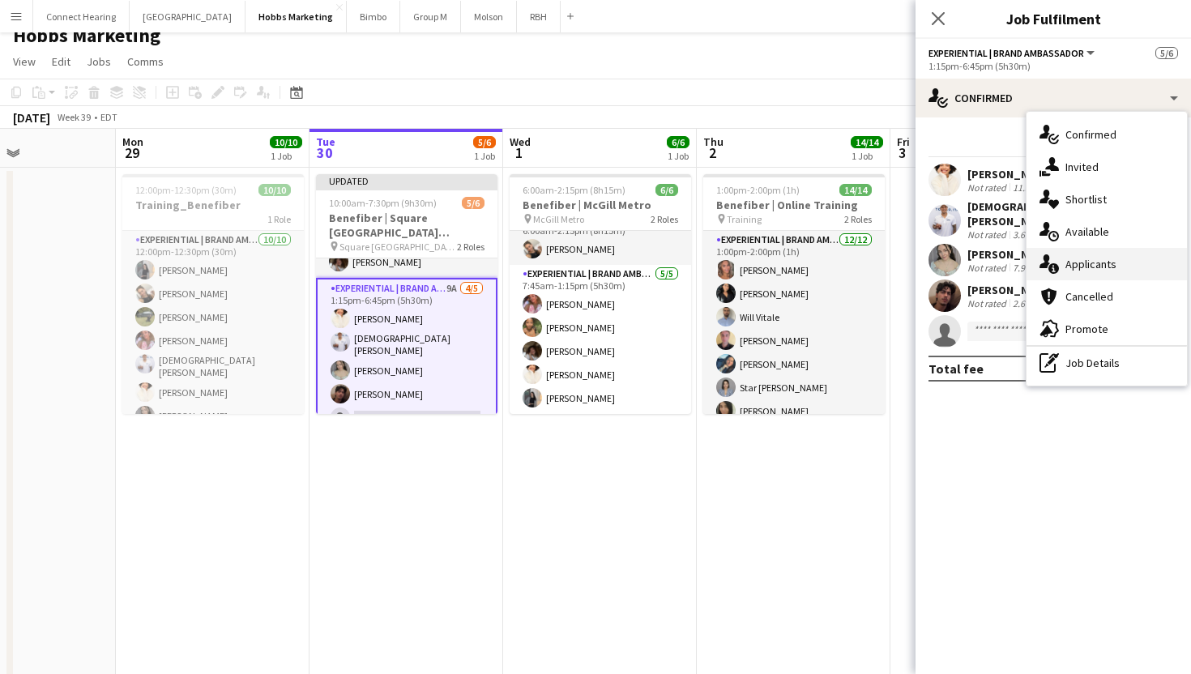
click at [1088, 258] on span "Applicants" at bounding box center [1091, 264] width 51 height 15
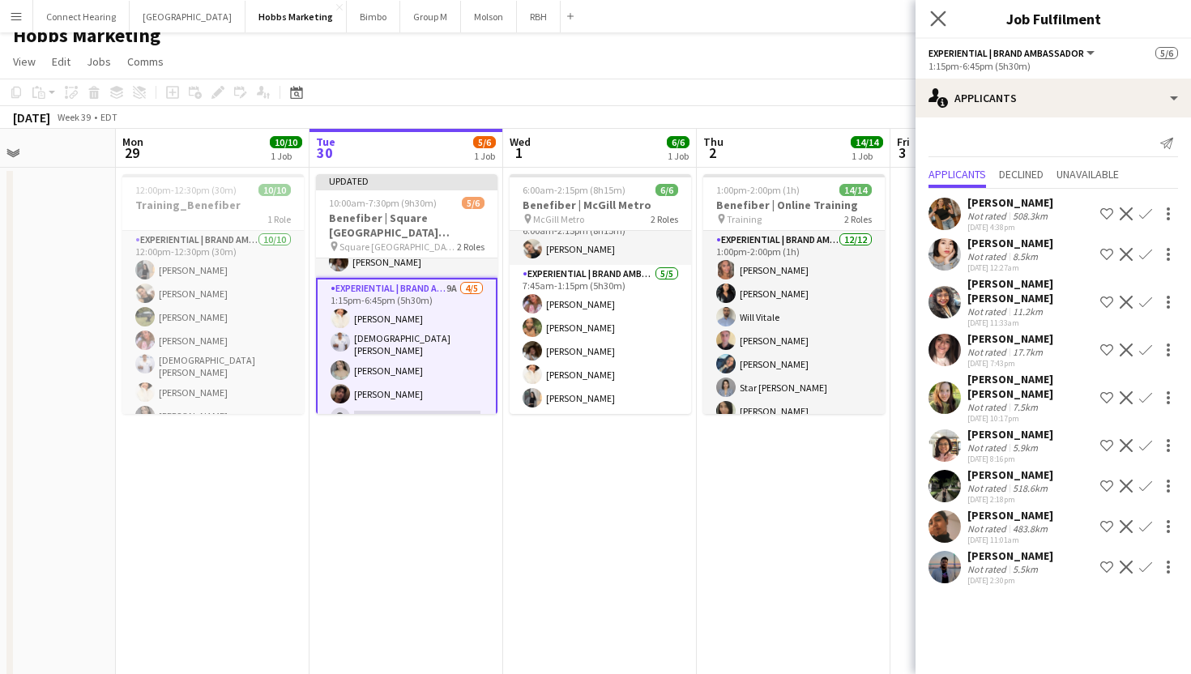
click at [936, 28] on app-icon "Close pop-in" at bounding box center [939, 19] width 24 height 24
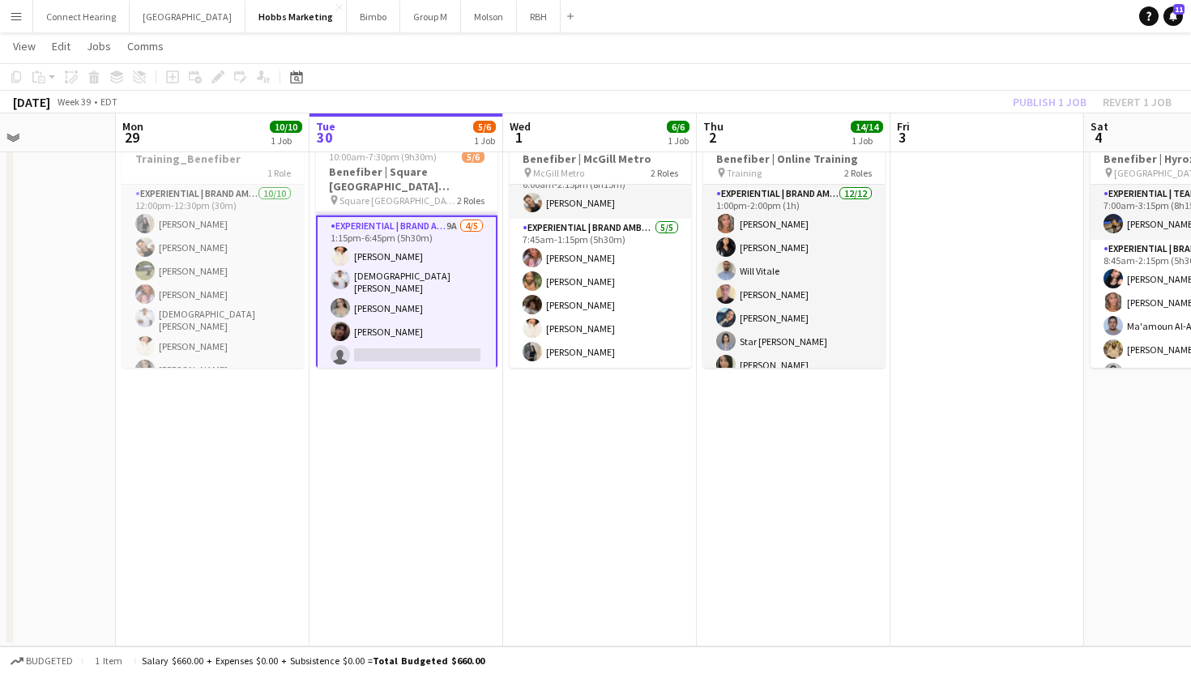
scroll to position [0, 0]
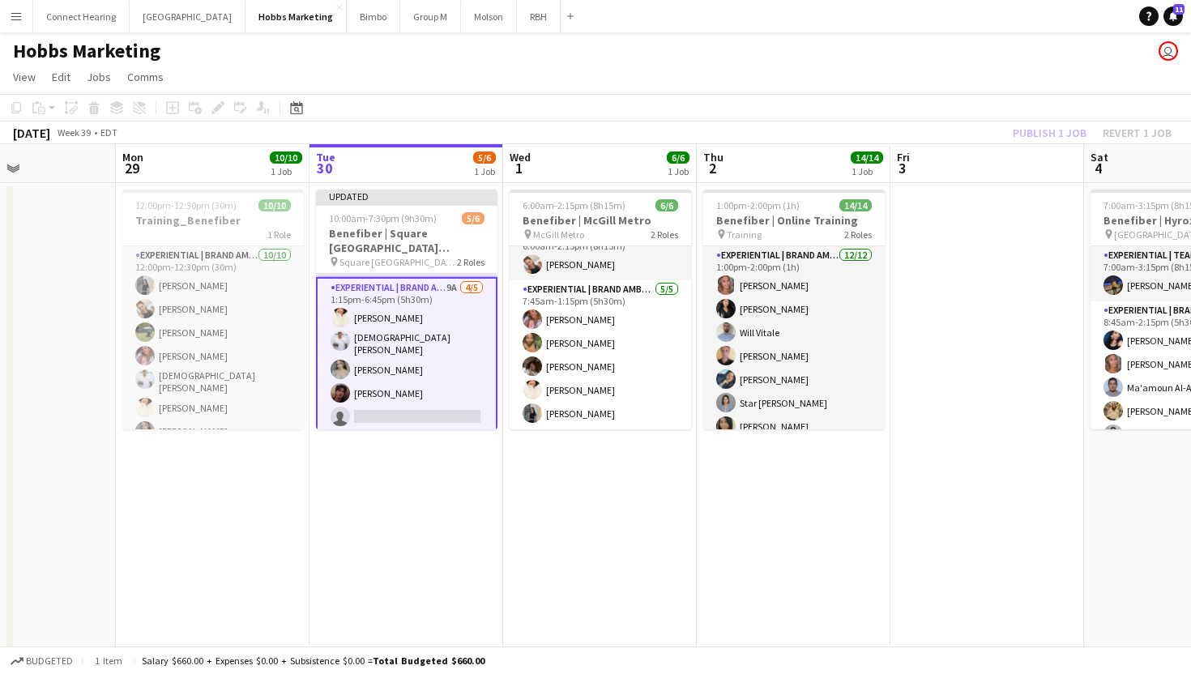
click at [408, 404] on app-card-role "Experiential | Brand Ambassador 9A 4/5 1:15pm-6:45pm (5h30m) Chiara Guimond chr…" at bounding box center [407, 355] width 182 height 157
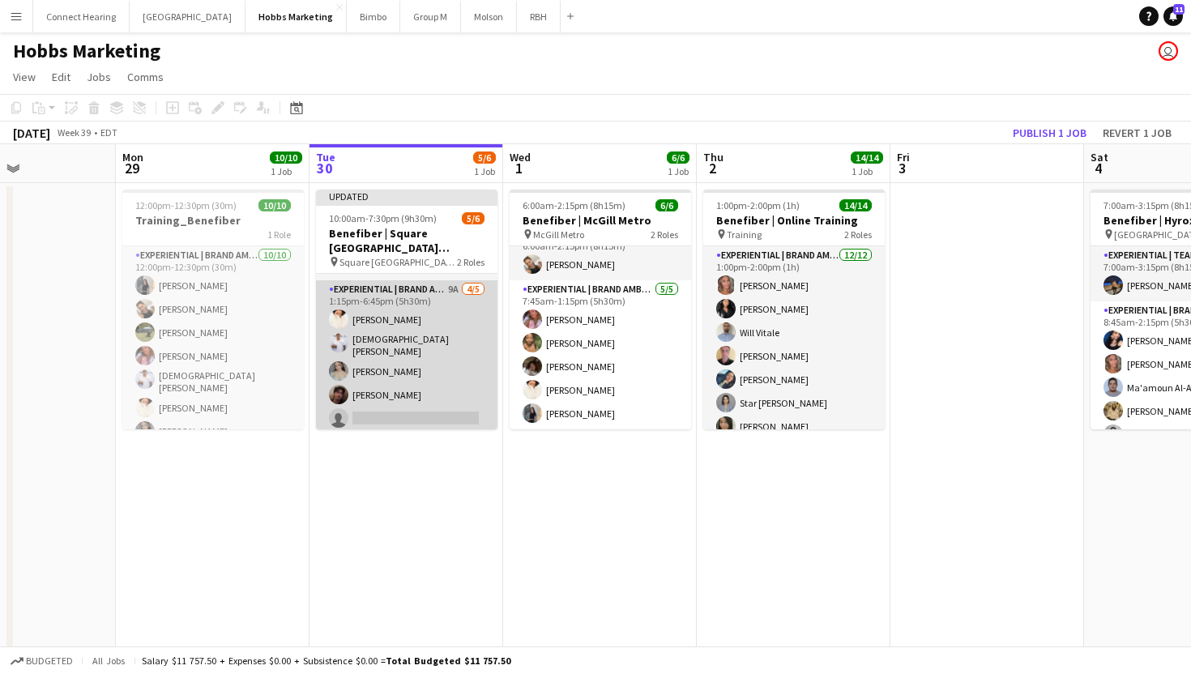
click at [408, 404] on app-card-role "Experiential | Brand Ambassador 9A 4/5 1:15pm-6:45pm (5h30m) Chiara Guimond chr…" at bounding box center [407, 357] width 182 height 154
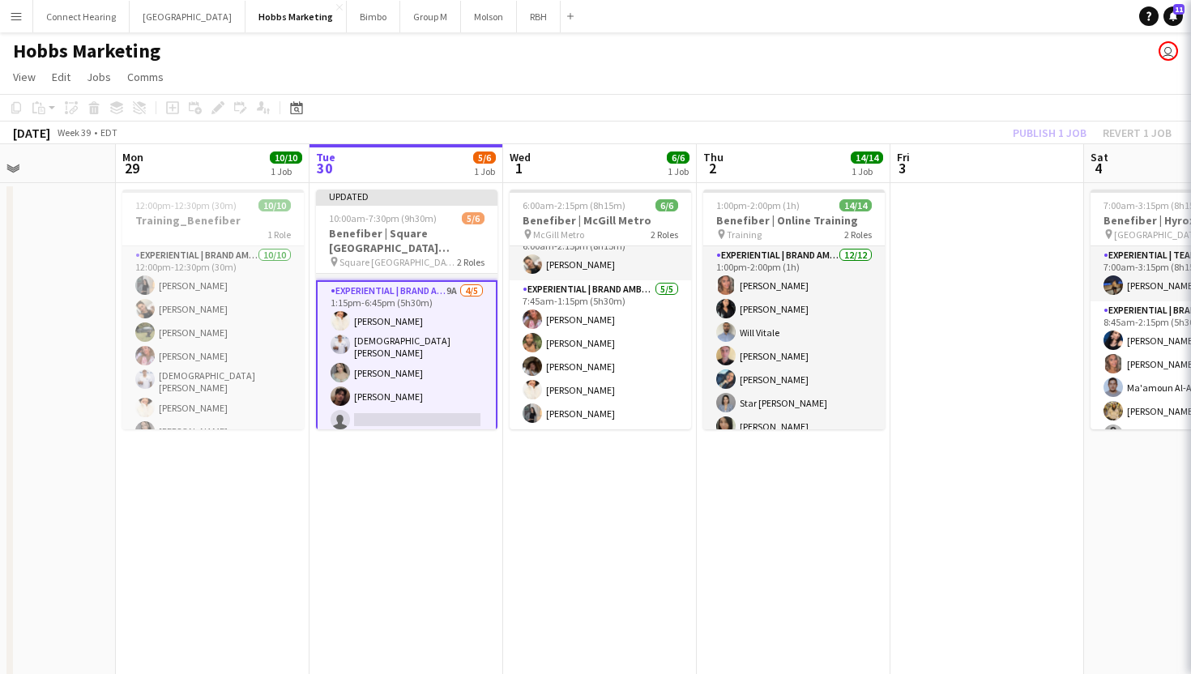
scroll to position [52, 0]
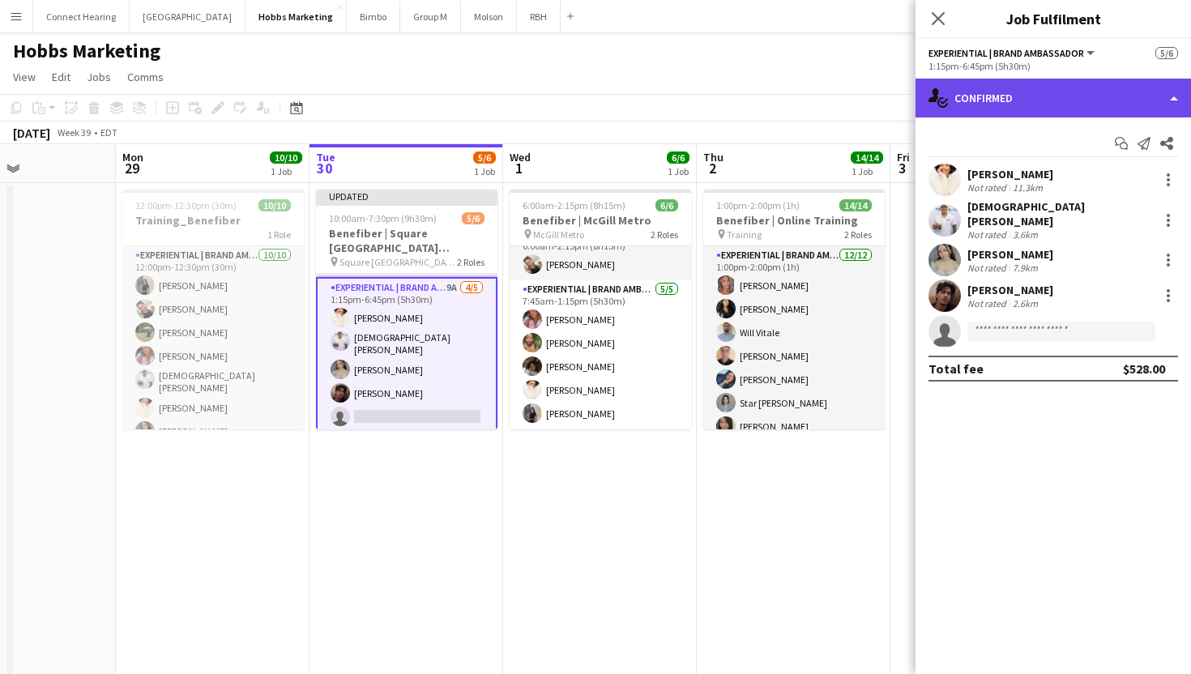
click at [1049, 82] on div "single-neutral-actions-check-2 Confirmed" at bounding box center [1054, 98] width 276 height 39
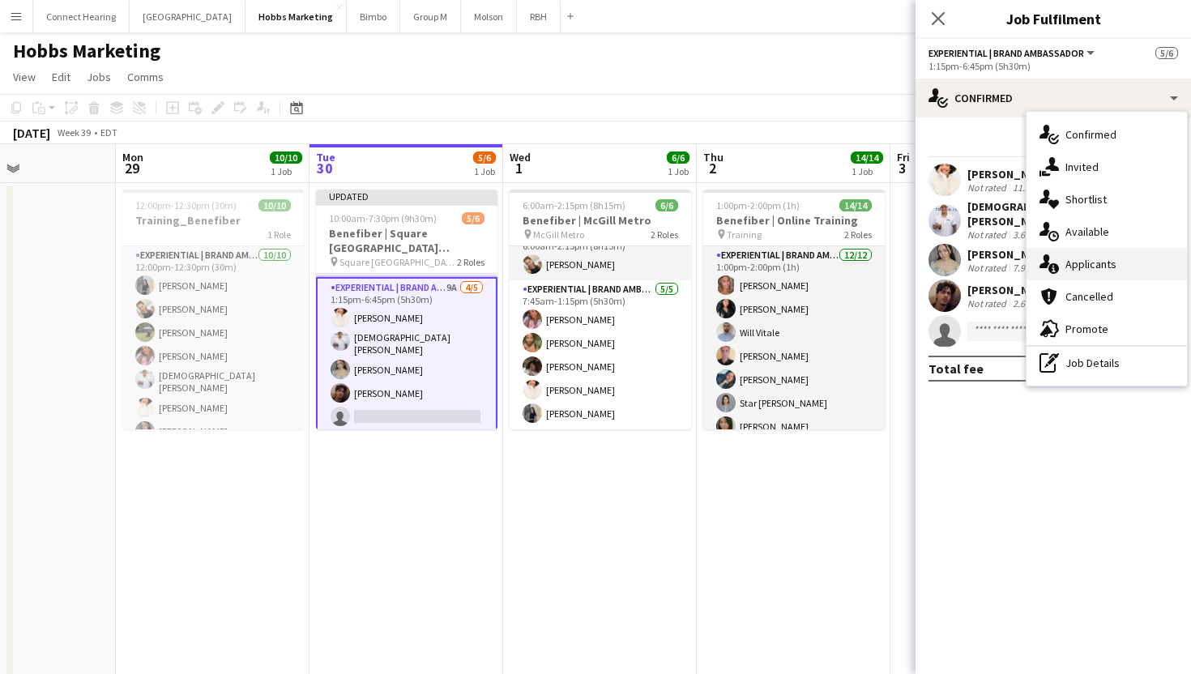
click at [1100, 265] on span "Applicants" at bounding box center [1091, 264] width 51 height 15
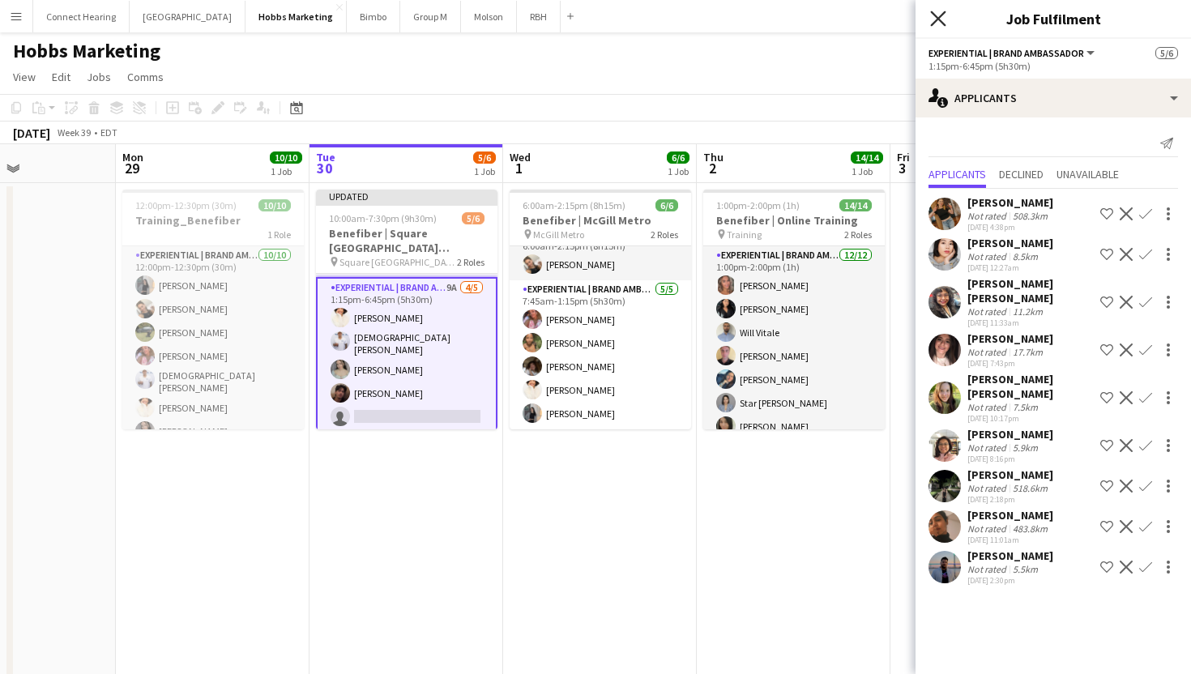
click at [934, 15] on icon "Close pop-in" at bounding box center [937, 18] width 15 height 15
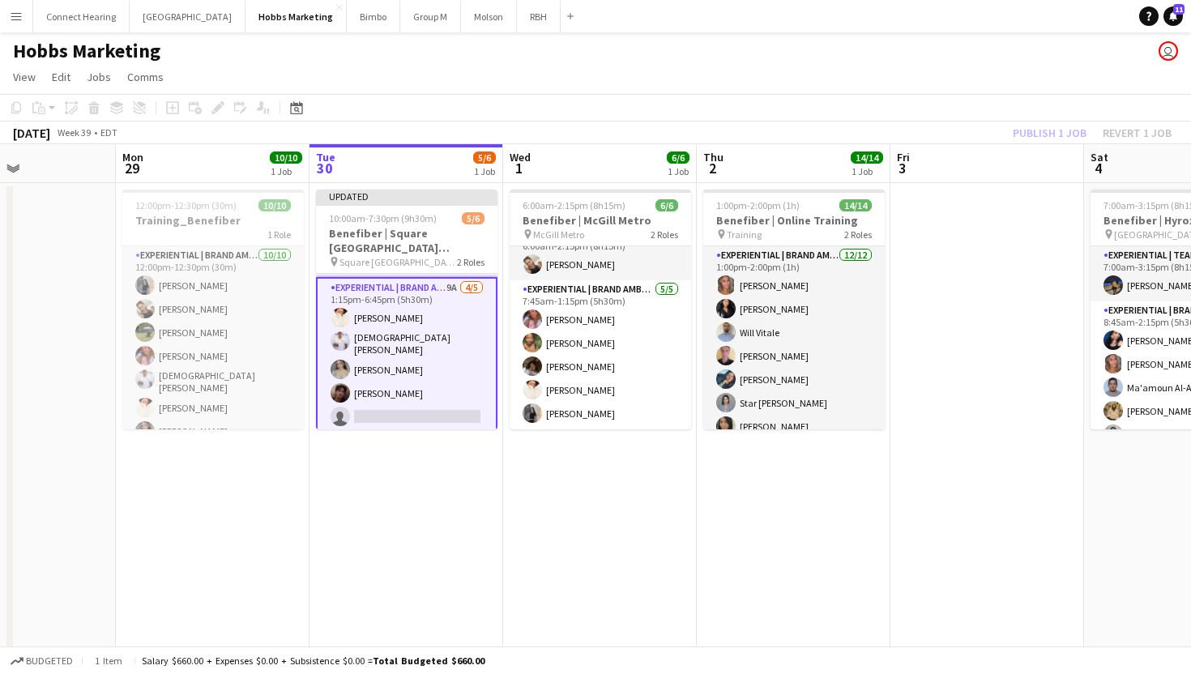
click at [832, 55] on div "Hobbs Marketing user" at bounding box center [595, 47] width 1191 height 31
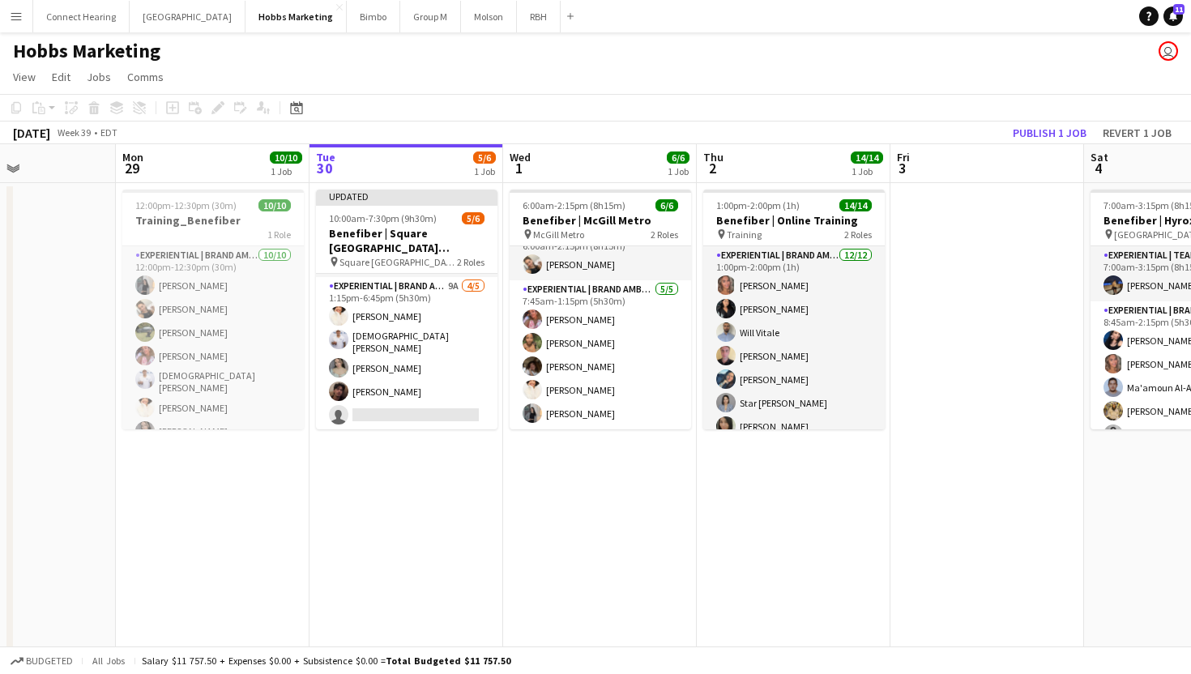
scroll to position [49, 0]
click at [832, 55] on div "Hobbs Marketing user" at bounding box center [595, 47] width 1191 height 31
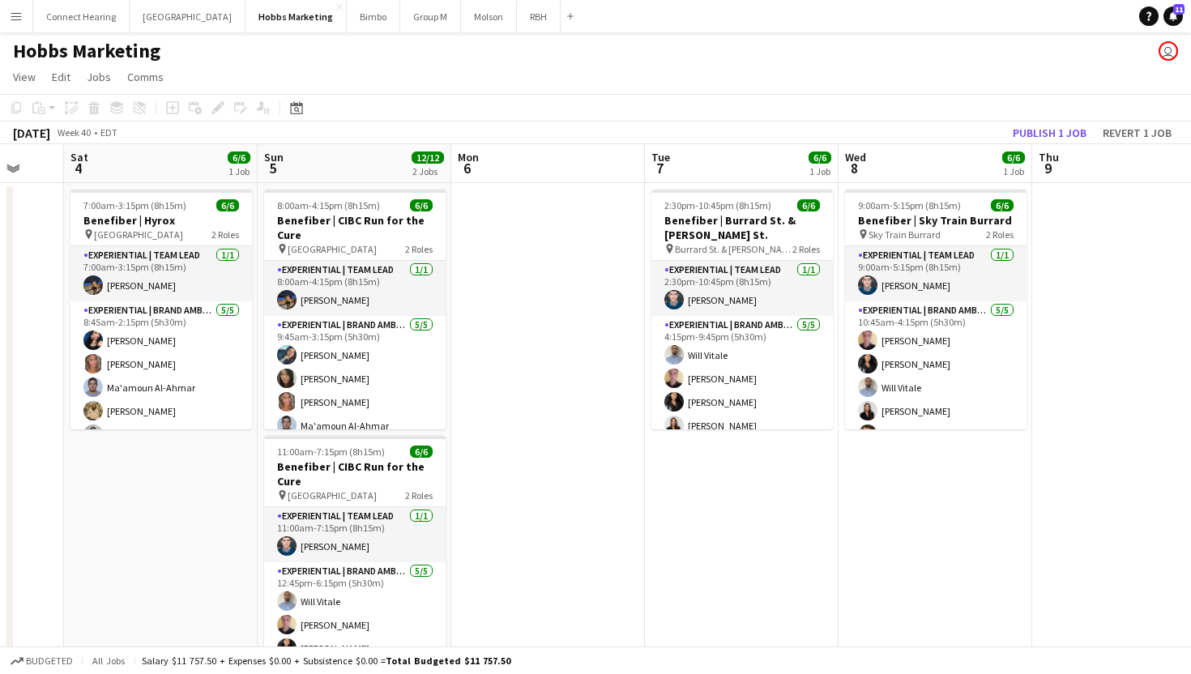
scroll to position [0, 518]
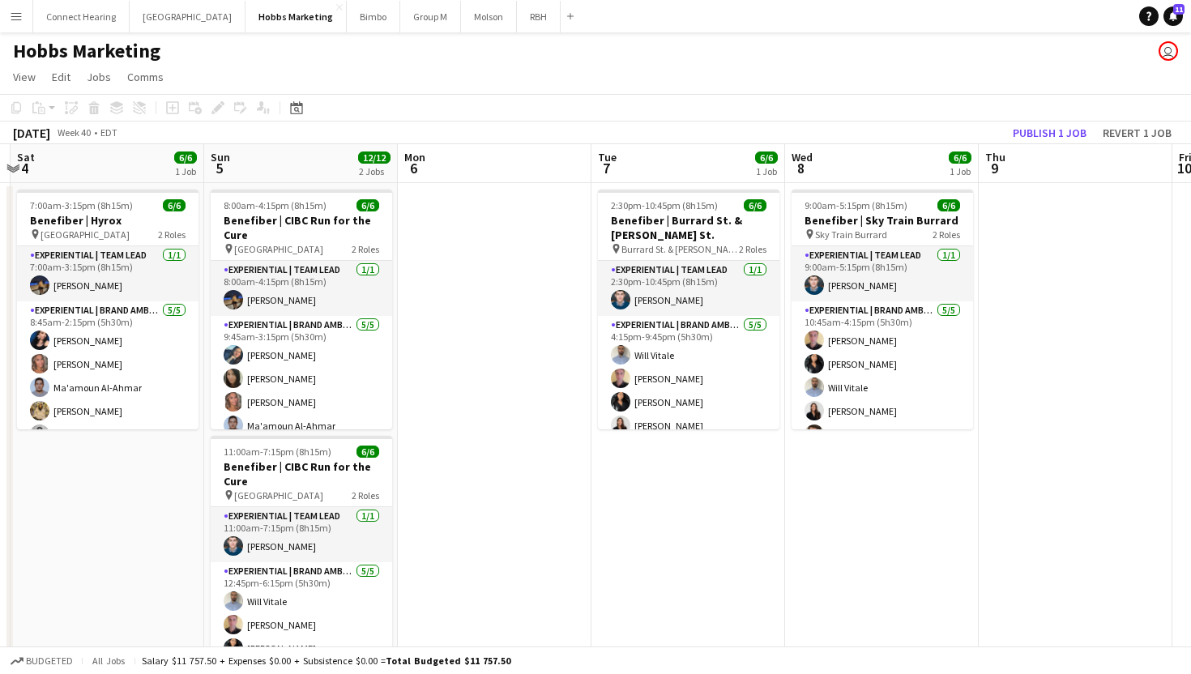
drag, startPoint x: 724, startPoint y: 238, endPoint x: 673, endPoint y: 234, distance: 51.2
click at [673, 234] on app-calendar-viewport "Wed 1 6/6 1 Job Thu 2 14/14 1 Job Fri 3 Sat 4 6/6 1 Job Sun 5 12/12 2 Jobs Mon …" at bounding box center [595, 426] width 1191 height 564
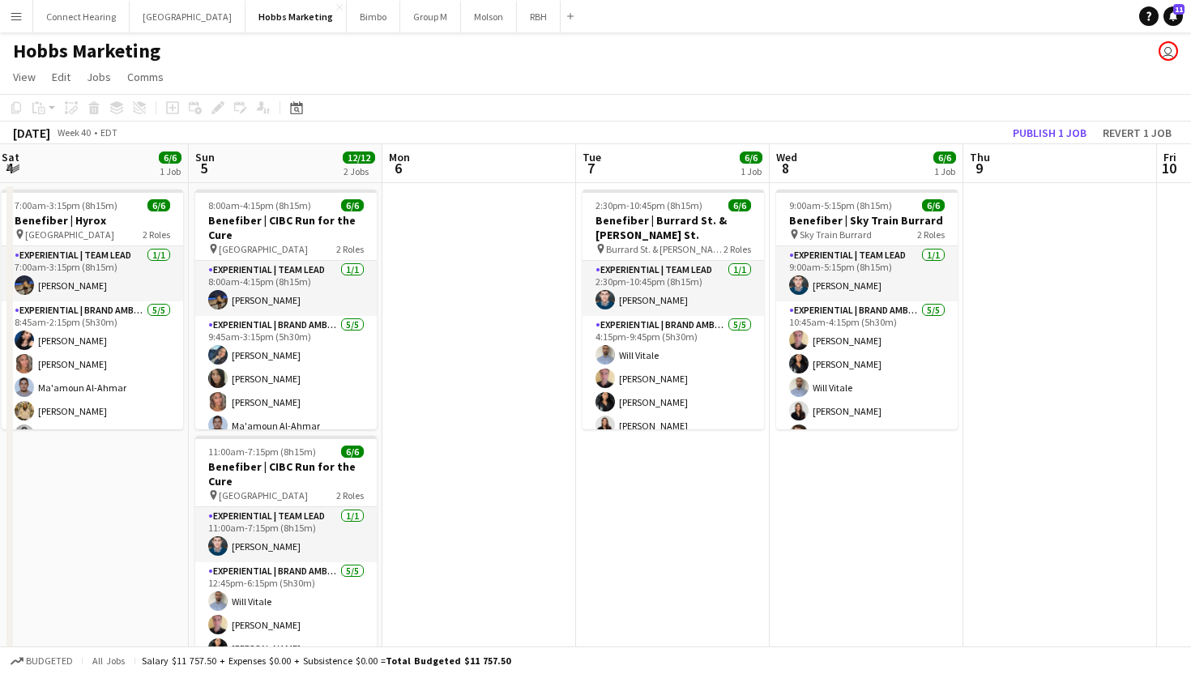
scroll to position [0, 588]
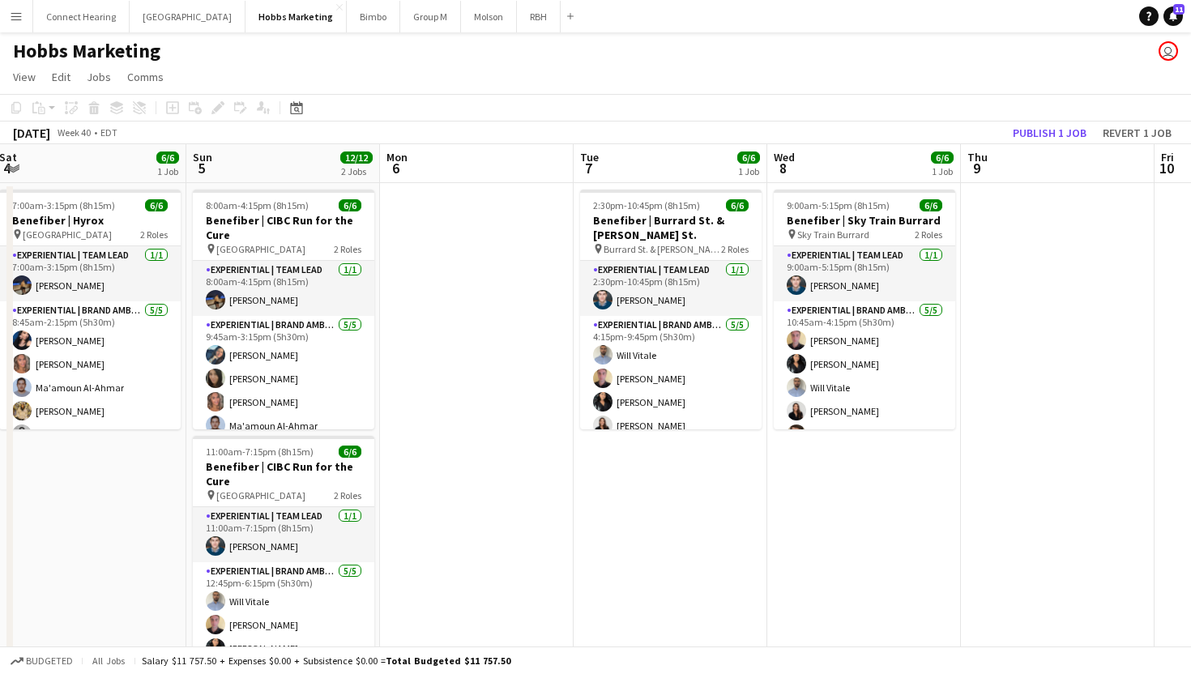
drag, startPoint x: 671, startPoint y: 234, endPoint x: 652, endPoint y: 234, distance: 19.5
click at [652, 234] on app-calendar-viewport "Wed 1 6/6 1 Job Thu 2 14/14 1 Job Fri 3 Sat 4 6/6 1 Job Sun 5 12/12 2 Jobs Mon …" at bounding box center [595, 426] width 1191 height 564
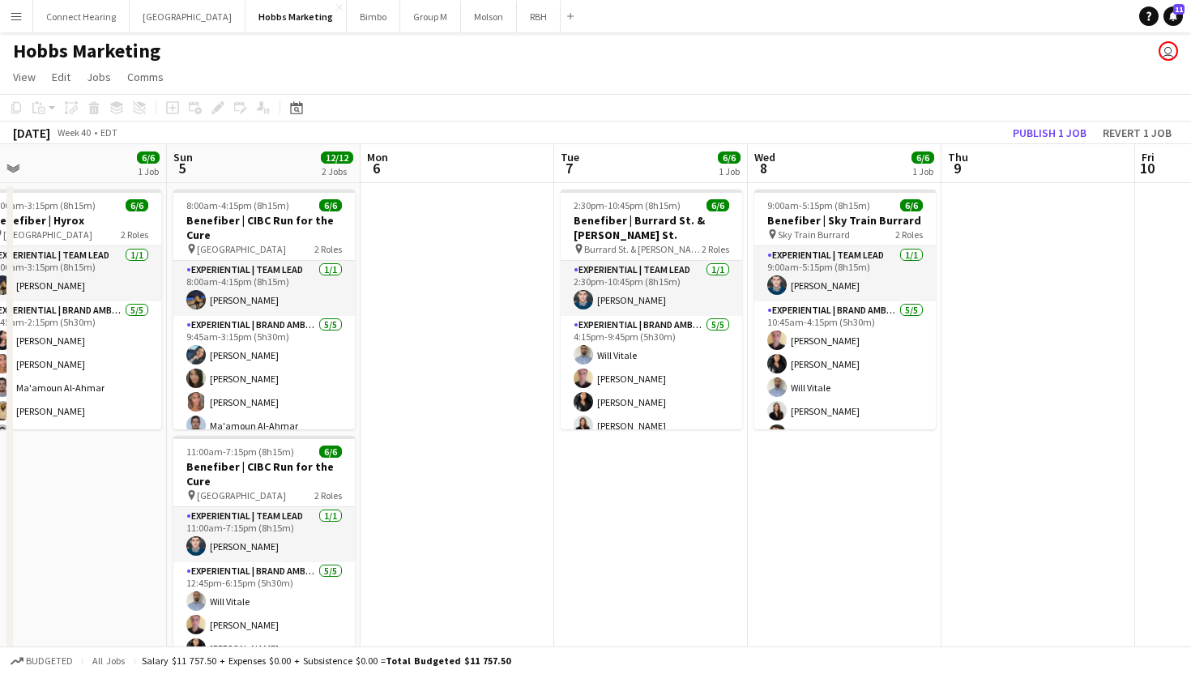
drag, startPoint x: 639, startPoint y: 230, endPoint x: 618, endPoint y: 233, distance: 21.3
click at [618, 233] on app-calendar-viewport "Wed 1 6/6 1 Job Thu 2 14/14 1 Job Fri 3 Sat 4 6/6 1 Job Sun 5 12/12 2 Jobs Mon …" at bounding box center [595, 426] width 1191 height 564
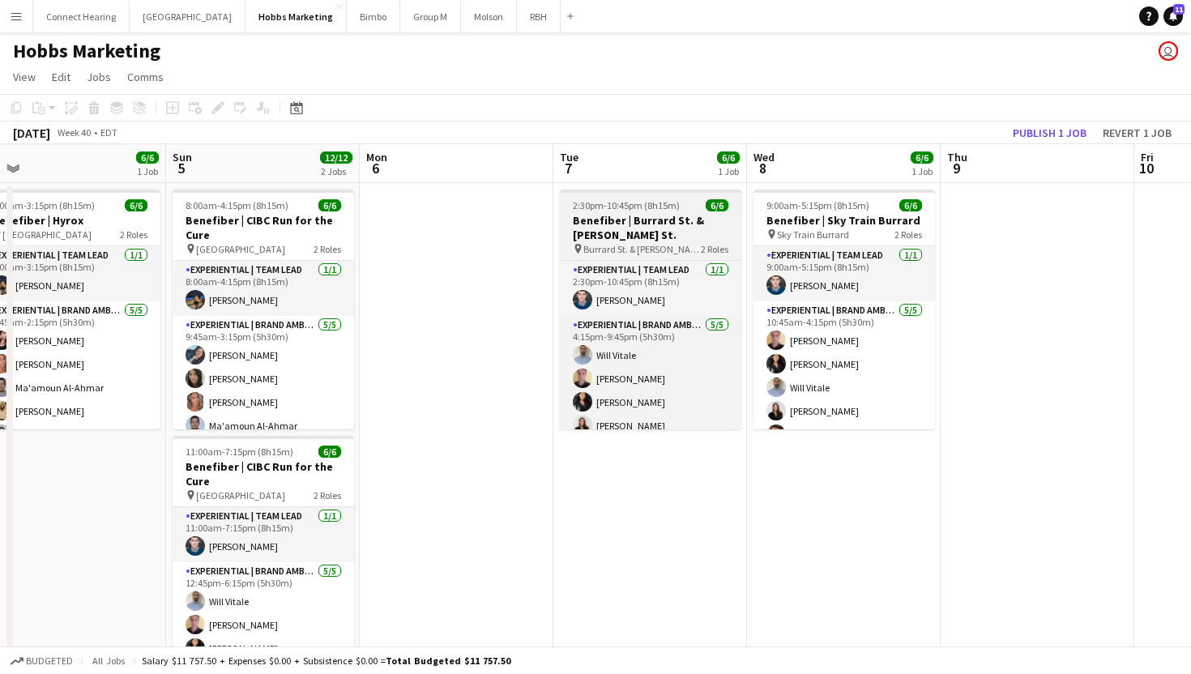
scroll to position [0, 609]
drag, startPoint x: 570, startPoint y: 220, endPoint x: 570, endPoint y: 253, distance: 33.2
click at [570, 253] on app-job-card "2:30pm-10:45pm (8h15m) 6/6 Benefiber | Burrard St. & Robson St. pin Burrard St.…" at bounding box center [650, 310] width 182 height 240
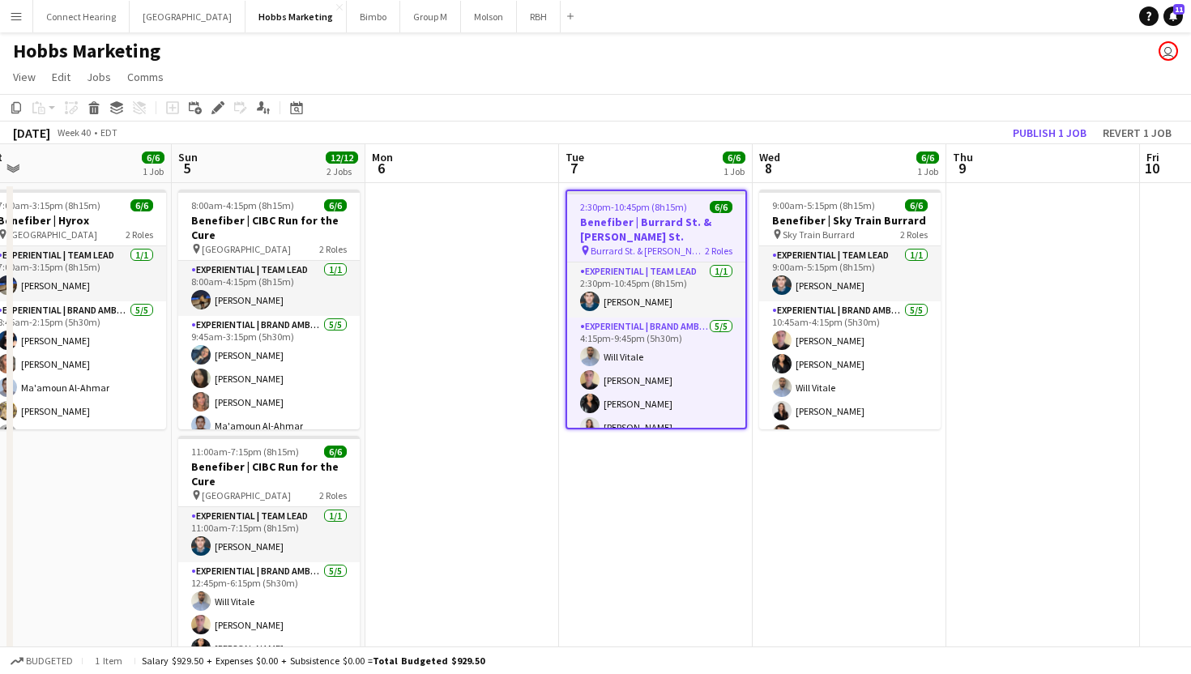
scroll to position [0, 605]
drag, startPoint x: 578, startPoint y: 222, endPoint x: 583, endPoint y: 231, distance: 10.2
click at [583, 231] on app-calendar-viewport "Wed 1 6/6 1 Job Thu 2 14/14 1 Job Fri 3 Sat 4 6/6 1 Job Sun 5 12/12 2 Jobs Mon …" at bounding box center [595, 426] width 1191 height 564
click at [591, 237] on h3 "Benefiber | Burrard St. & Robson St." at bounding box center [655, 229] width 178 height 29
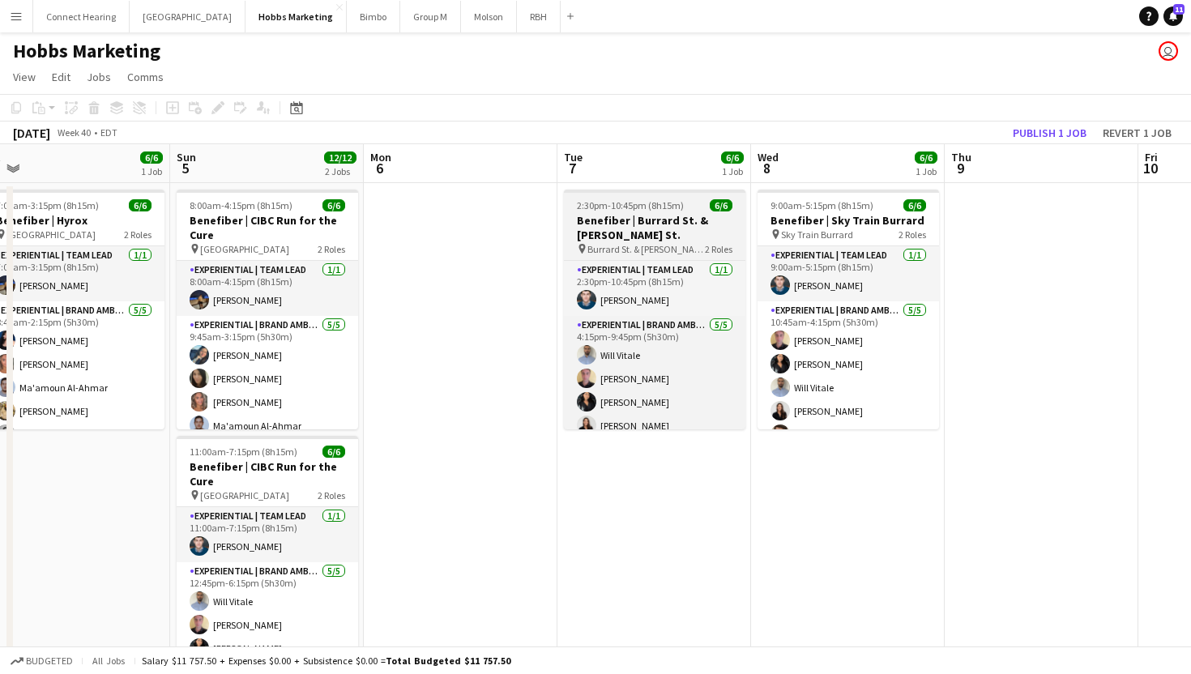
click at [591, 237] on h3 "Benefiber | Burrard St. & Robson St." at bounding box center [655, 227] width 182 height 29
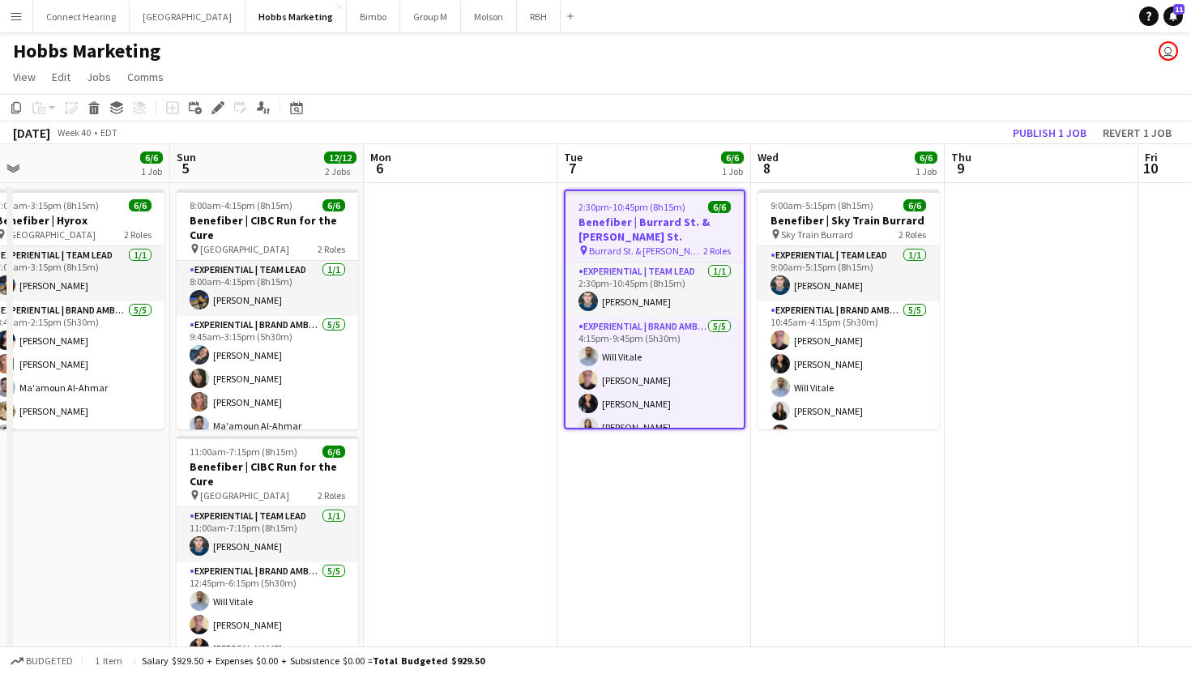
click at [473, 330] on app-date-cell at bounding box center [461, 445] width 194 height 525
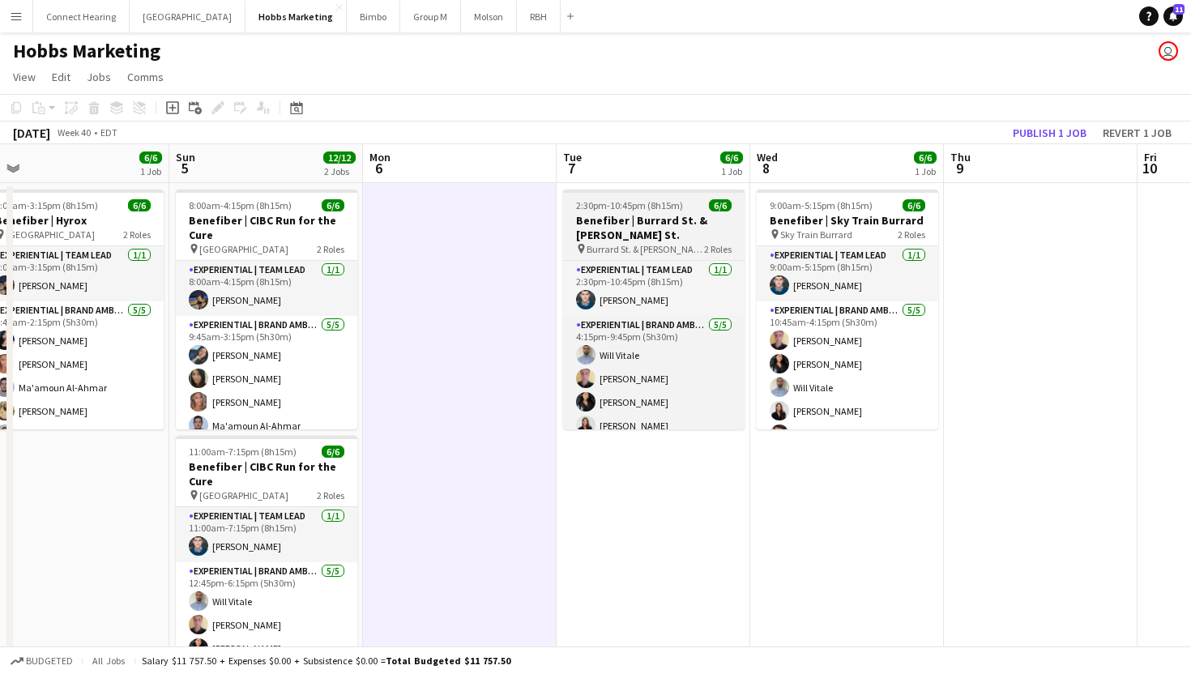
click at [587, 252] on span "Burrard St. & Robson St." at bounding box center [646, 249] width 118 height 12
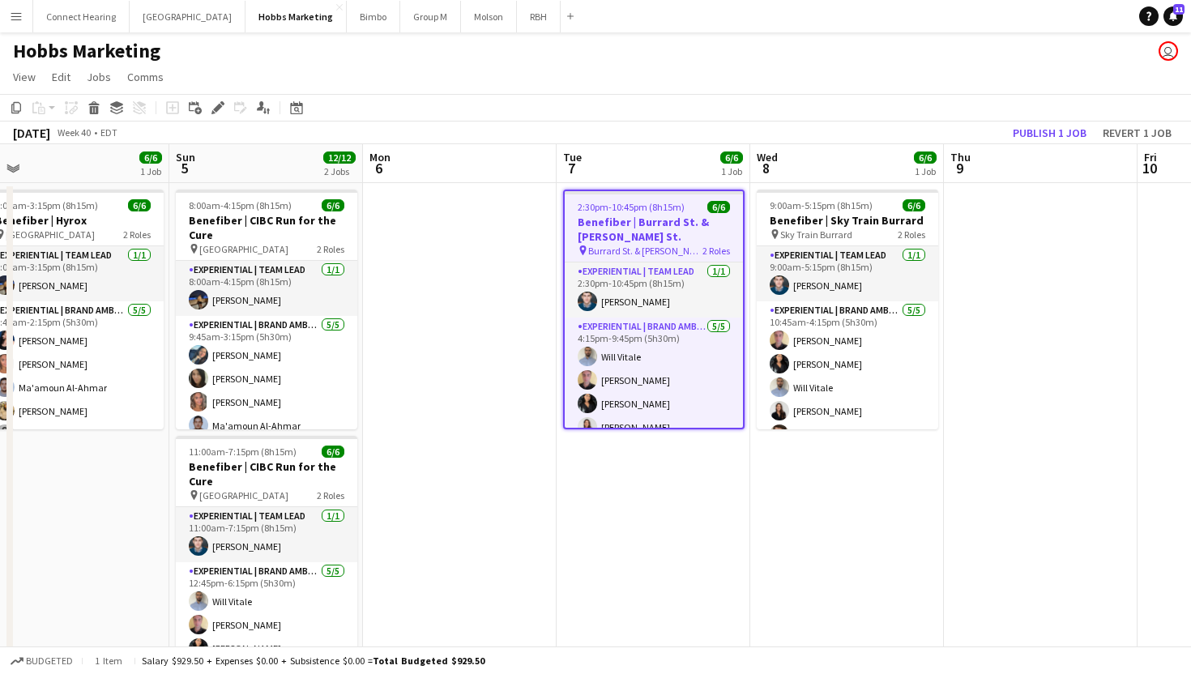
click at [417, 464] on app-date-cell at bounding box center [460, 445] width 194 height 525
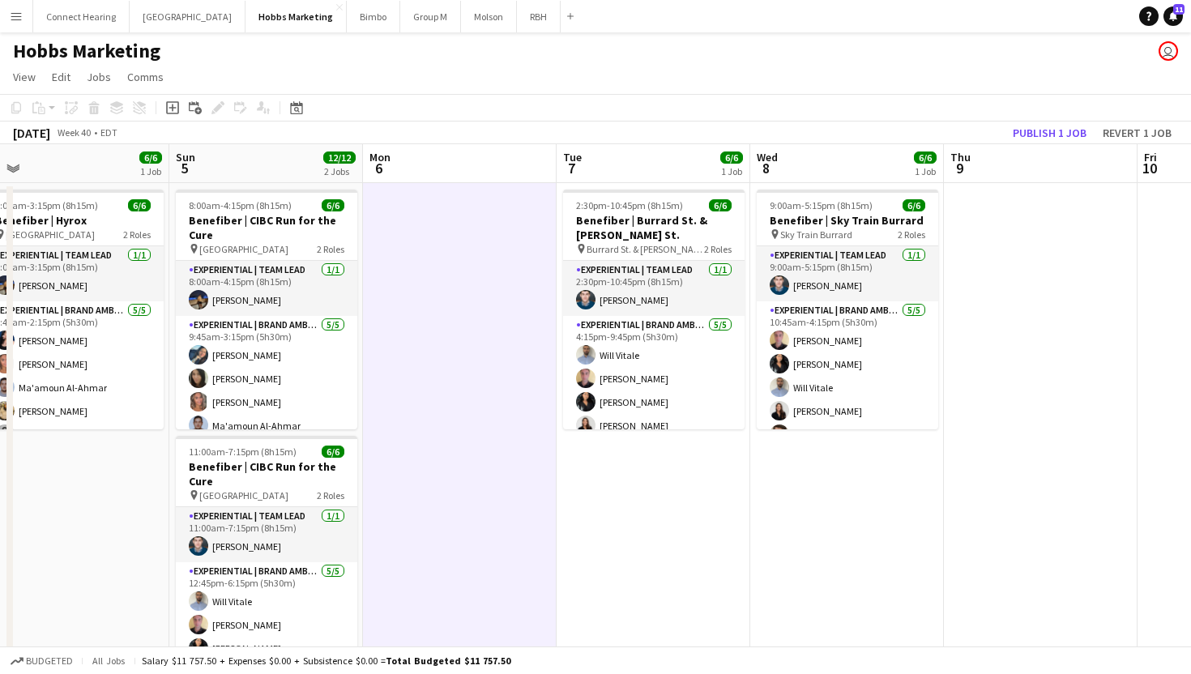
click at [618, 460] on app-date-cell "2:30pm-10:45pm (8h15m) 6/6 Benefiber | Burrard St. & Robson St. pin Burrard St.…" at bounding box center [654, 445] width 194 height 525
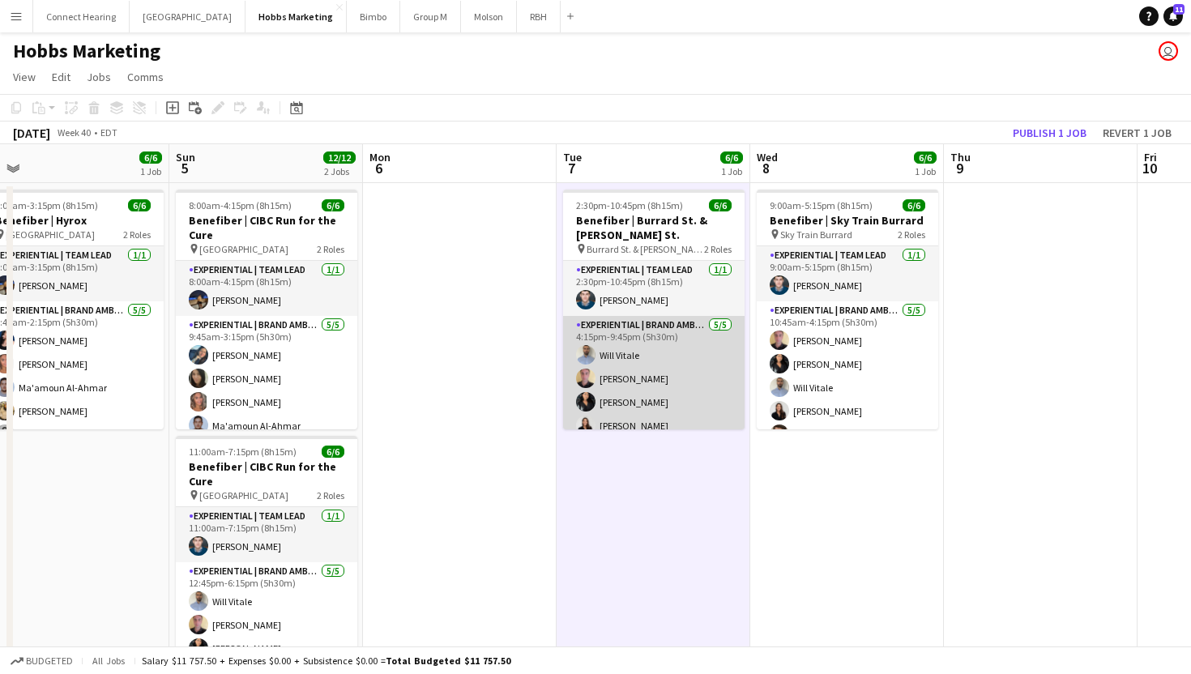
click at [624, 412] on app-card-role "Experiential | Brand Ambassador 5/5 4:15pm-9:45pm (5h30m) Will Vitale Adam Albe…" at bounding box center [654, 390] width 182 height 149
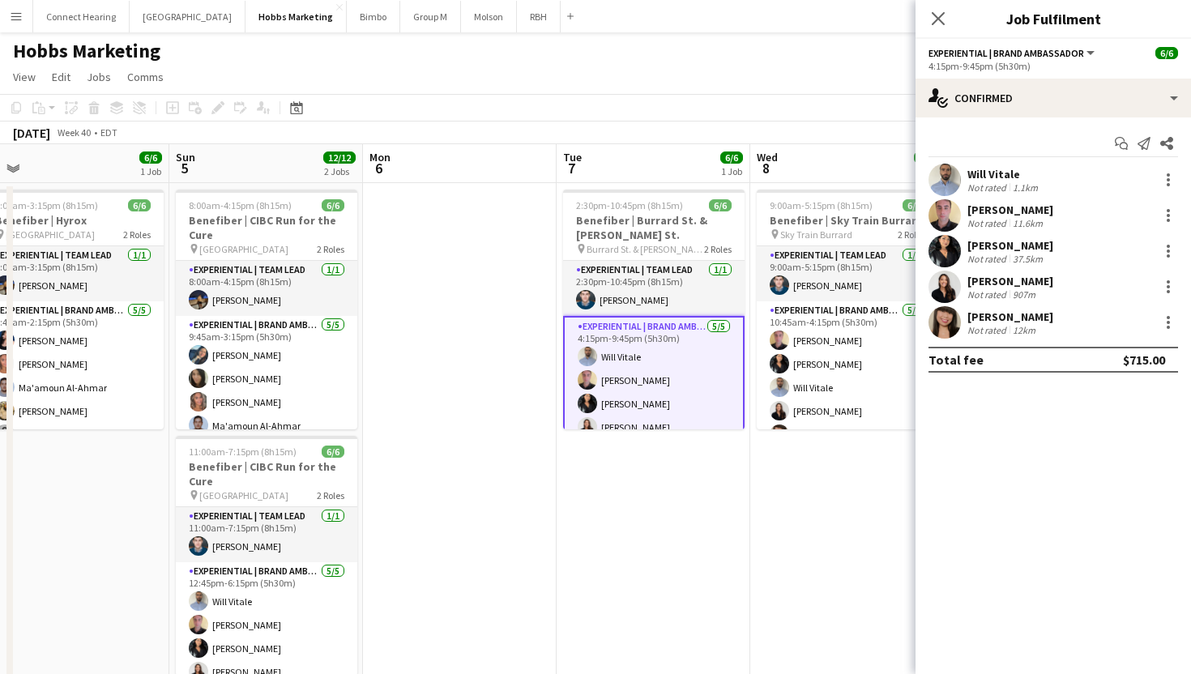
click at [607, 507] on app-date-cell "2:30pm-10:45pm (8h15m) 6/6 Benefiber | Burrard St. & Robson St. pin Burrard St.…" at bounding box center [654, 445] width 194 height 525
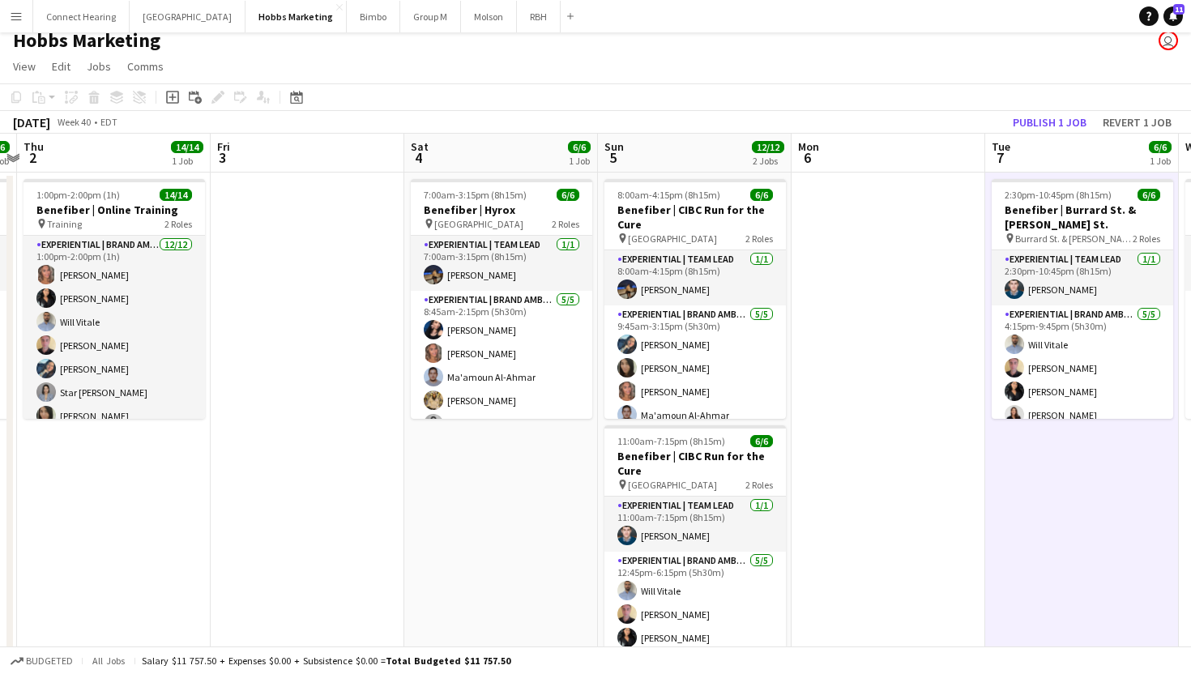
scroll to position [0, 787]
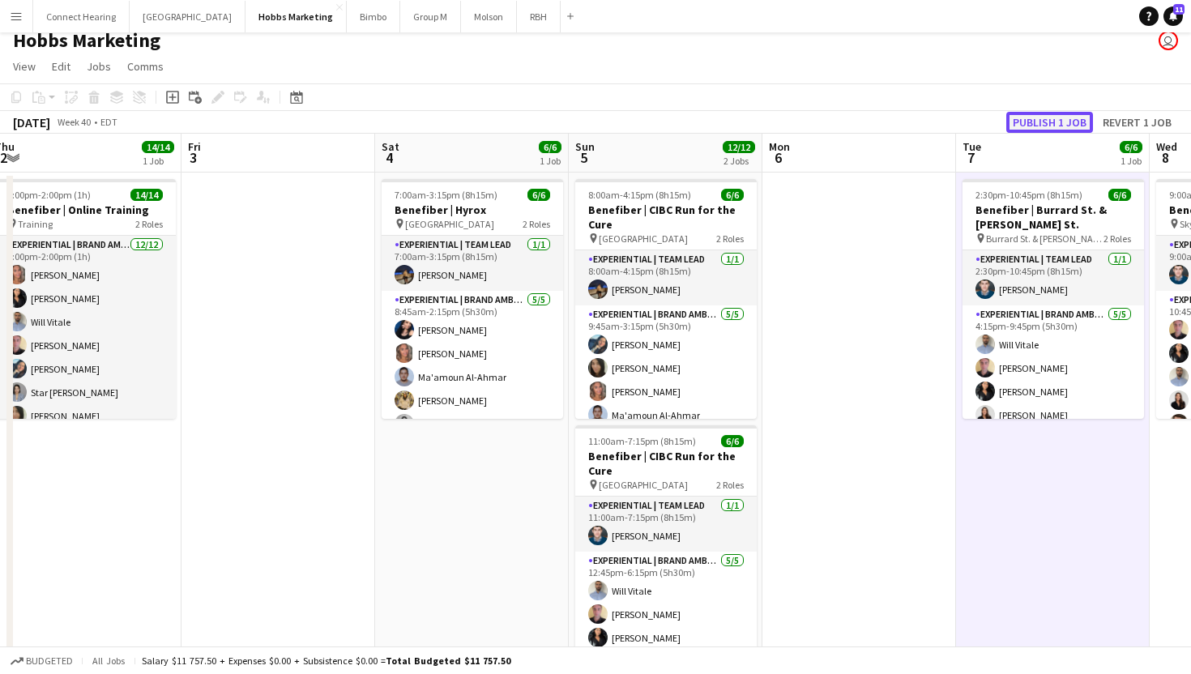
click at [1051, 119] on button "Publish 1 job" at bounding box center [1050, 122] width 87 height 21
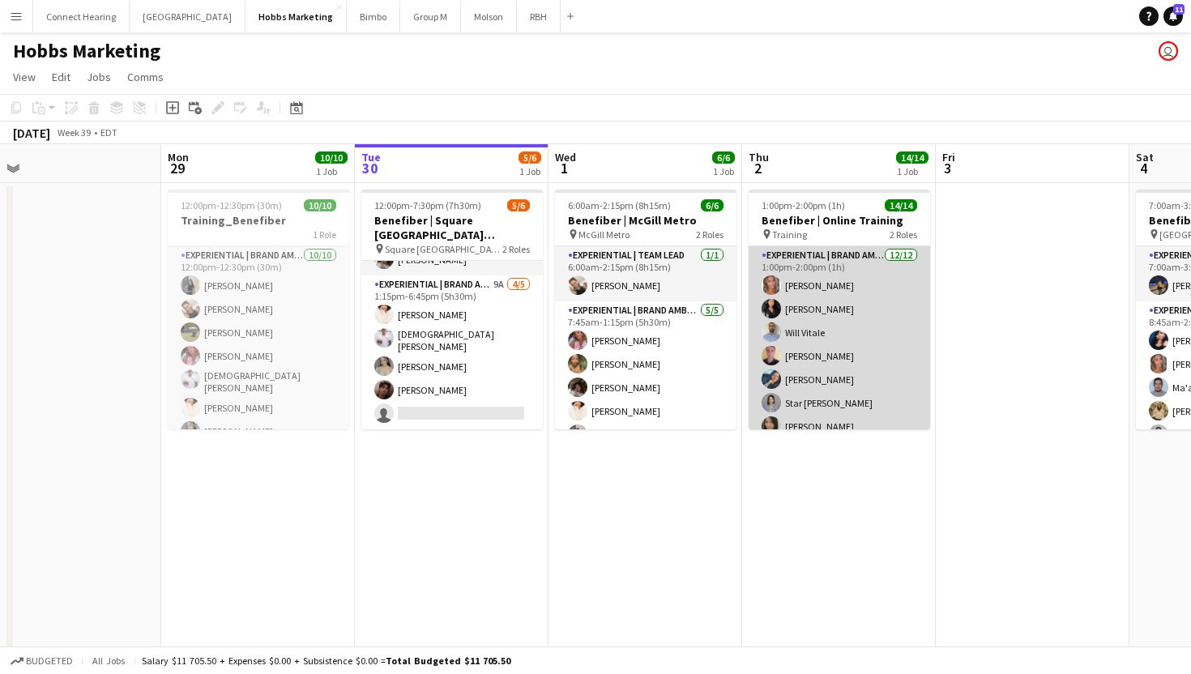
scroll to position [36, 0]
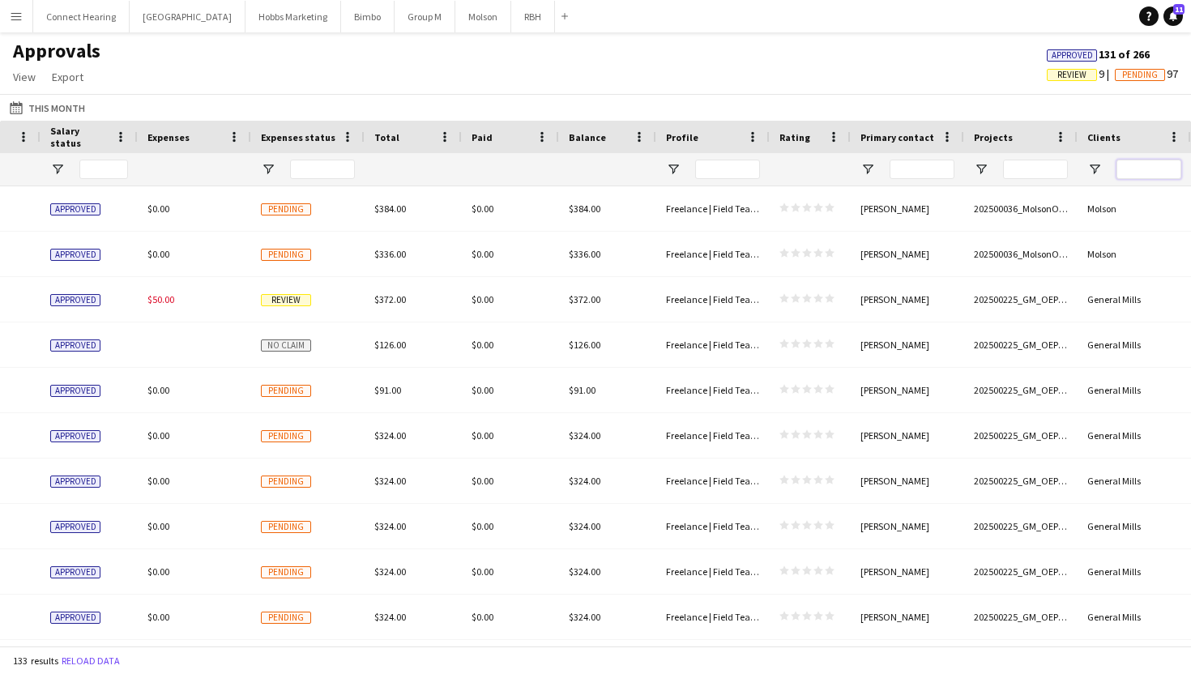
click at [1153, 170] on input "Clients Filter Input" at bounding box center [1149, 169] width 65 height 19
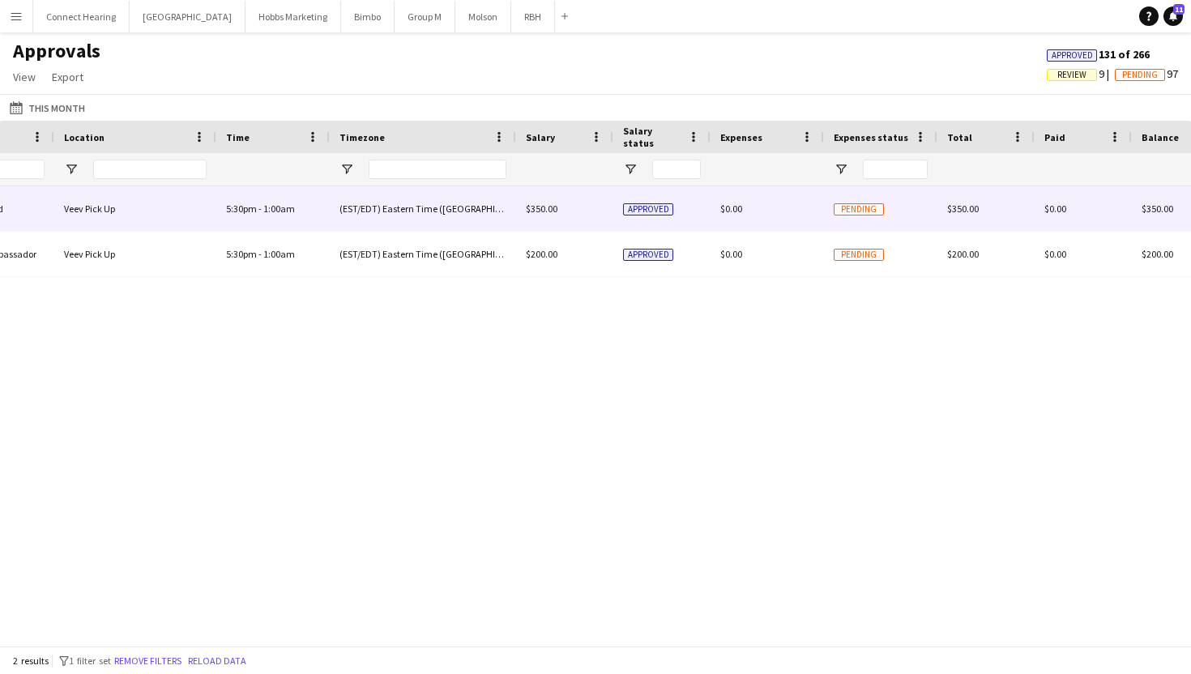
type input "***"
click at [513, 208] on div "(EST/EDT) Eastern Time ([GEOGRAPHIC_DATA] & [GEOGRAPHIC_DATA])" at bounding box center [423, 208] width 186 height 45
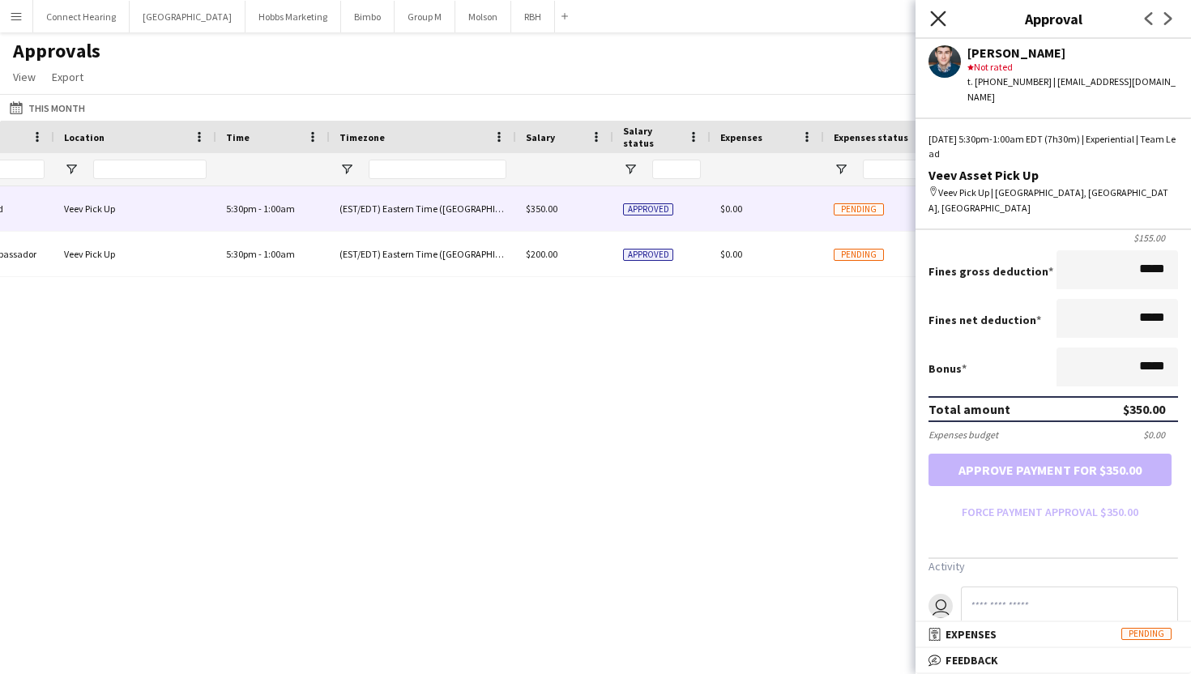
click at [938, 19] on icon at bounding box center [937, 18] width 15 height 15
